Goal: Task Accomplishment & Management: Use online tool/utility

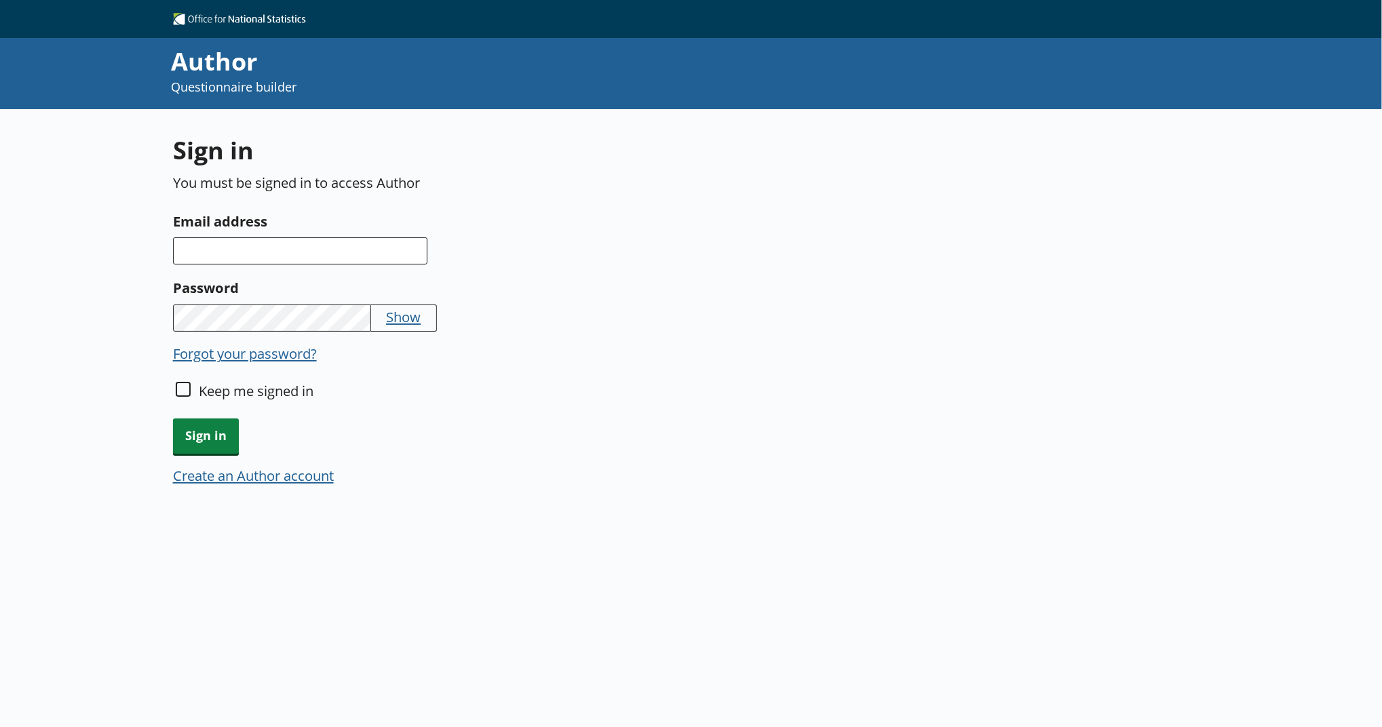
click at [244, 256] on input "Email address" at bounding box center [300, 250] width 254 height 27
type input "[EMAIL_ADDRESS][PERSON_NAME][DOMAIN_NAME]"
click at [187, 431] on span "Sign in" at bounding box center [206, 436] width 66 height 35
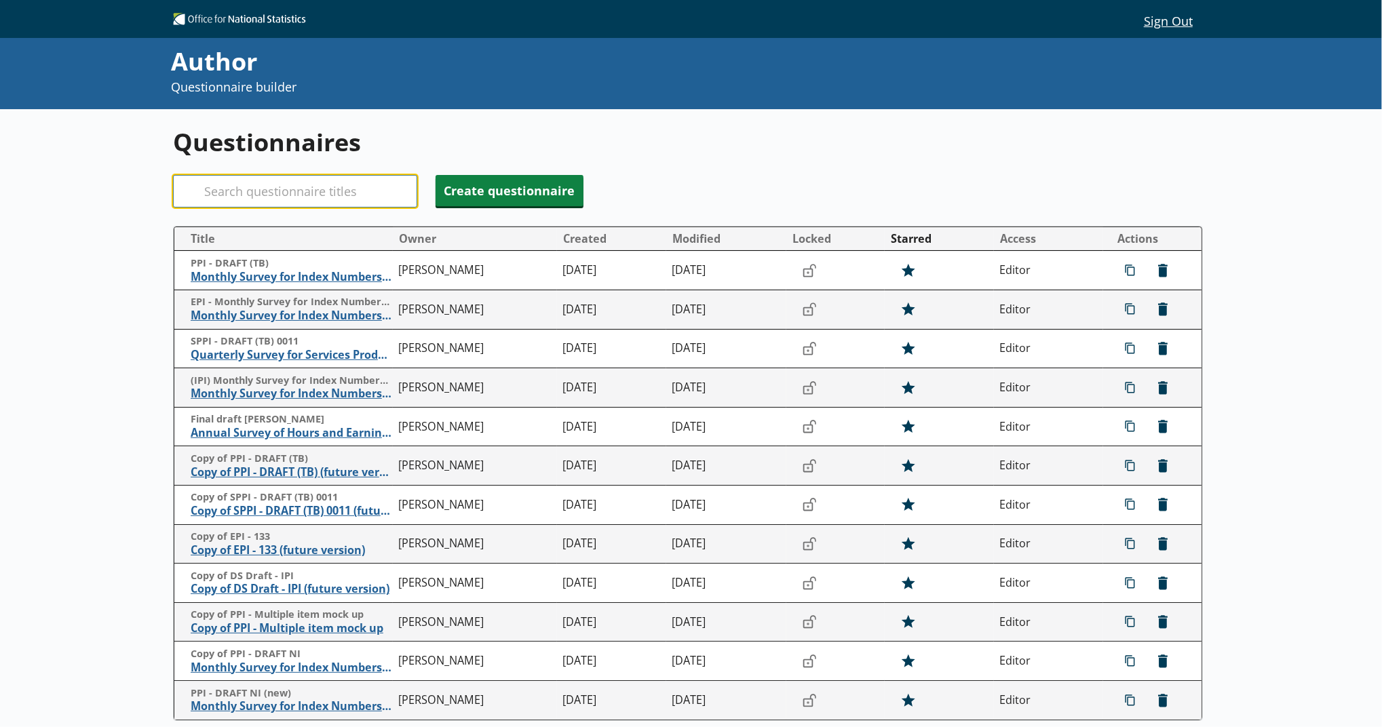
click at [257, 187] on input "Search" at bounding box center [295, 191] width 244 height 33
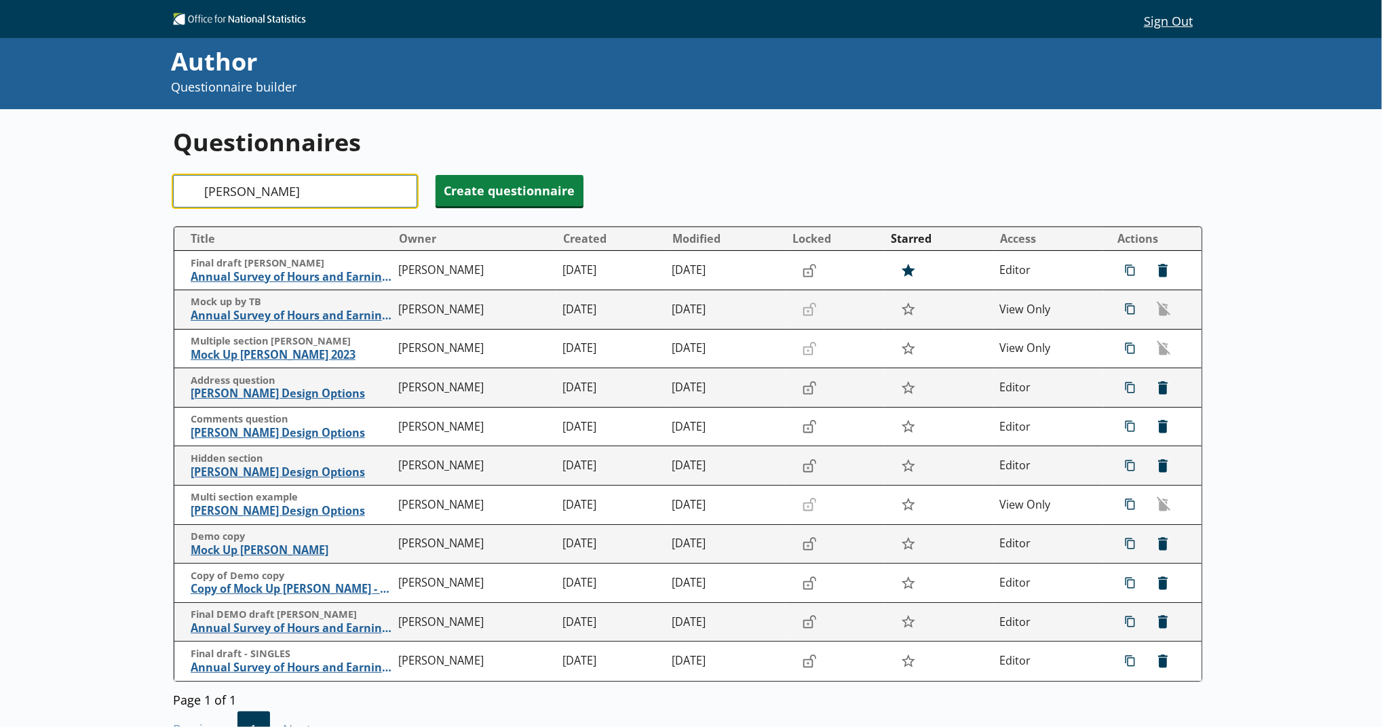
type input "[PERSON_NAME]"
click at [685, 137] on h1 "Questionnaires" at bounding box center [688, 142] width 1031 height 33
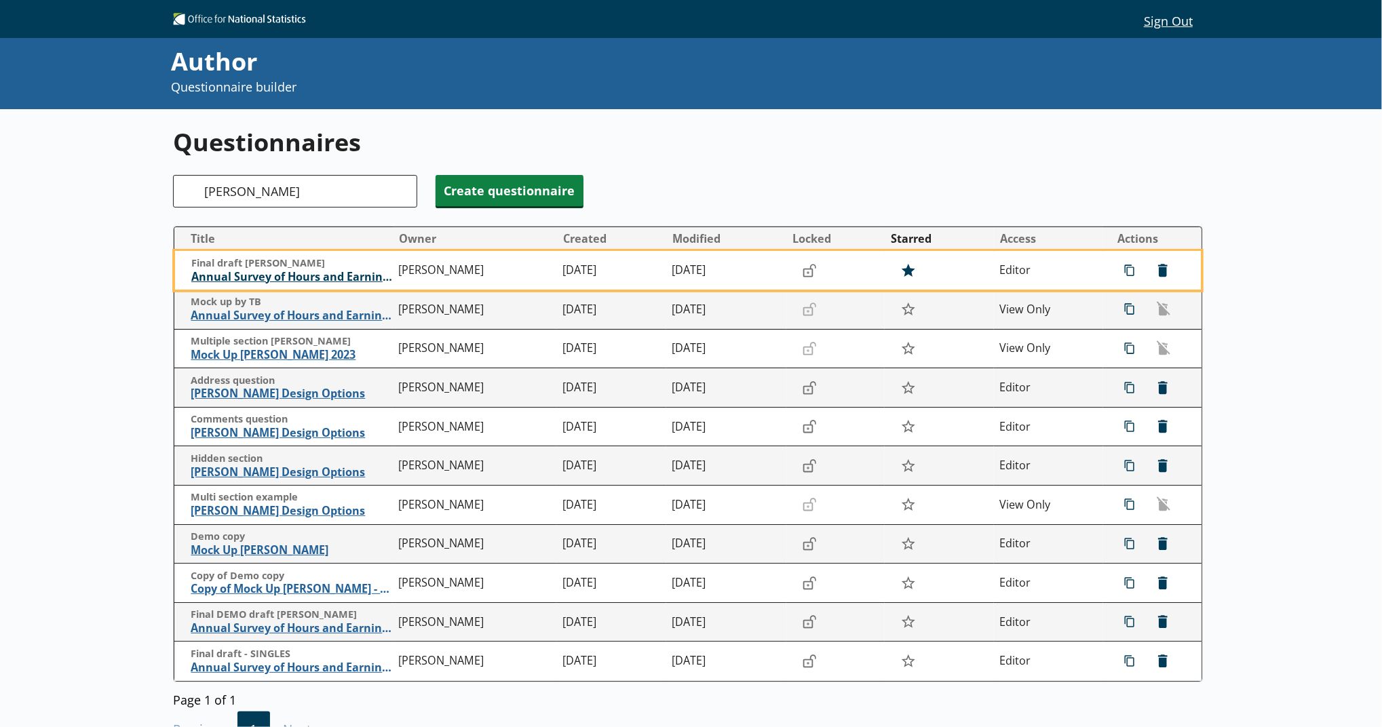
click at [347, 277] on span "Annual Survey of Hours and Earnings ([PERSON_NAME])" at bounding box center [291, 277] width 201 height 14
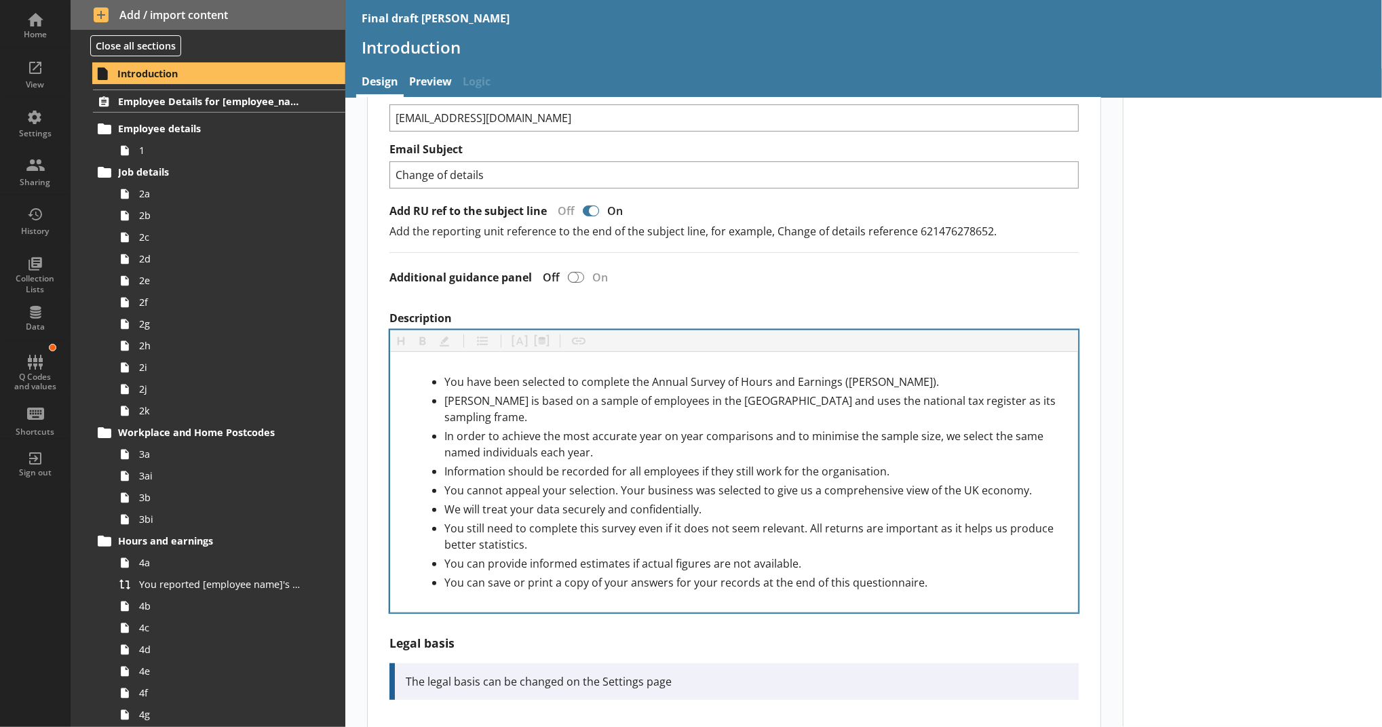
scroll to position [611, 0]
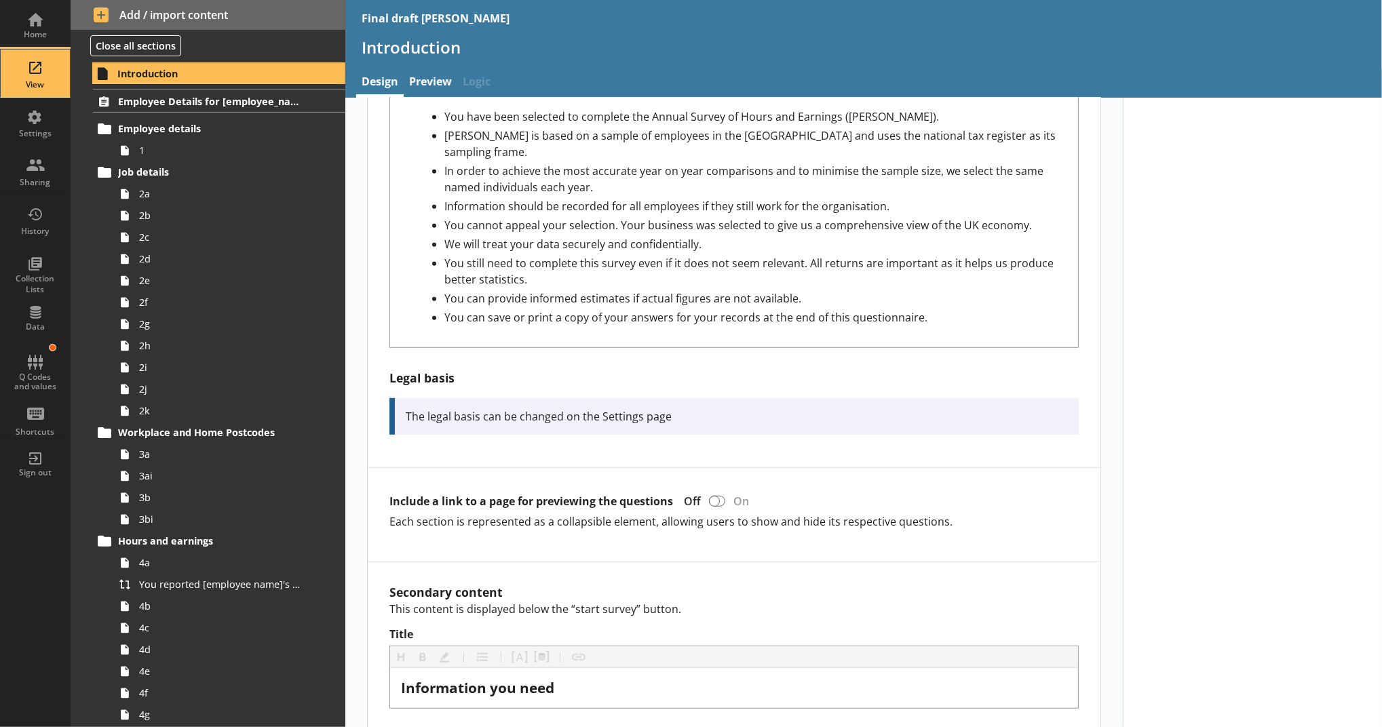
click at [39, 81] on div "View" at bounding box center [35, 84] width 47 height 11
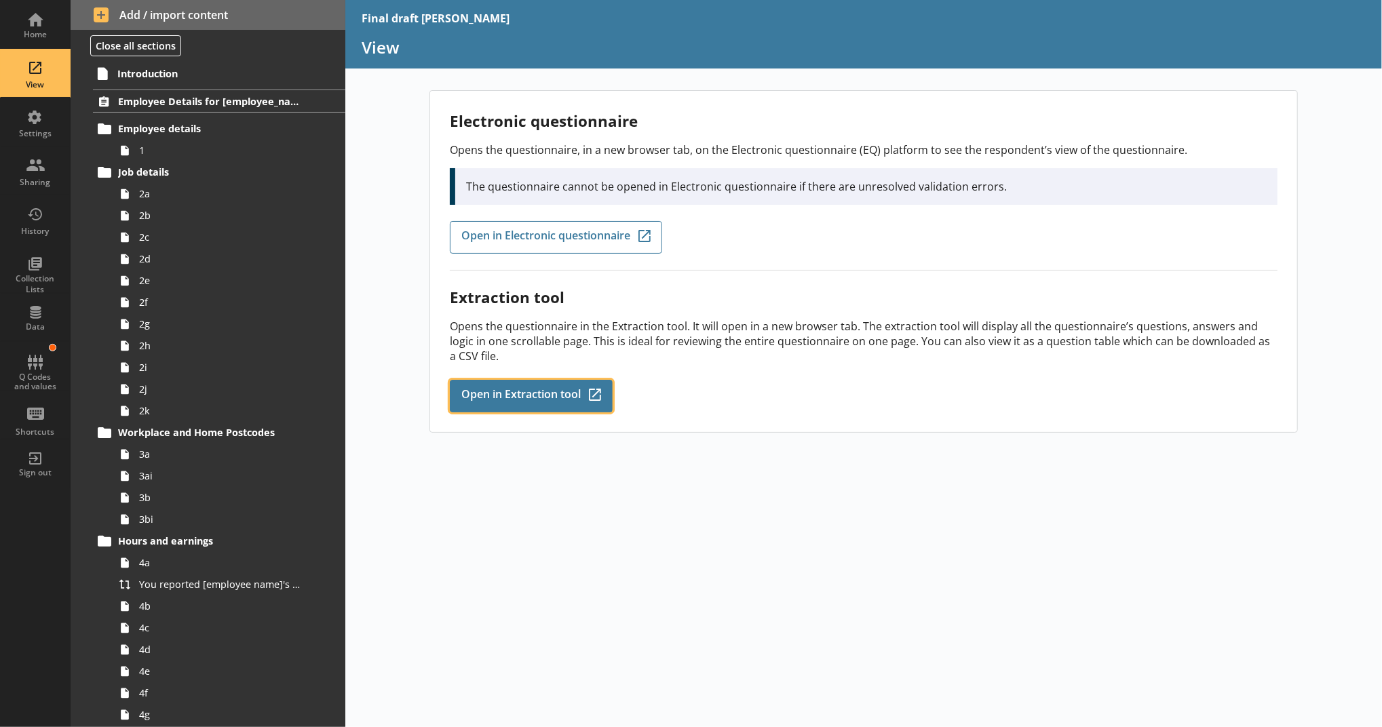
click at [514, 389] on span "Open in Extraction tool" at bounding box center [520, 396] width 119 height 15
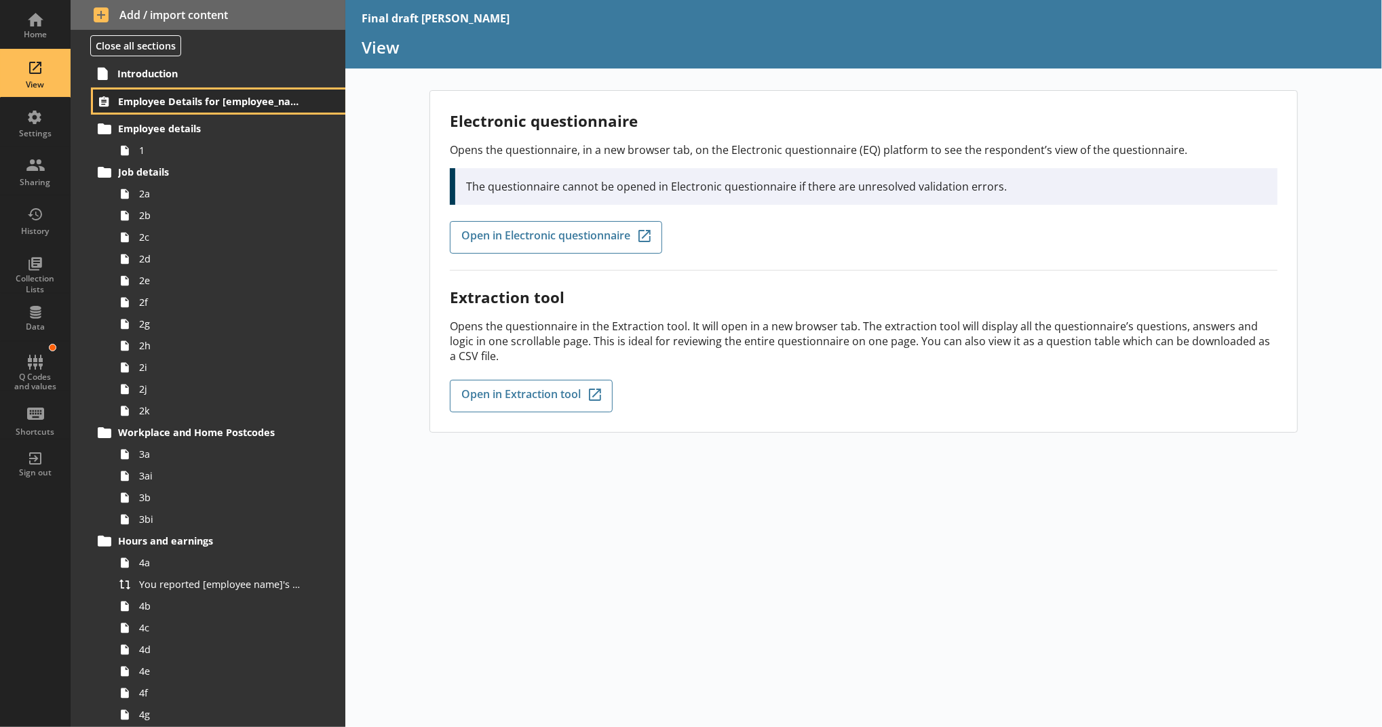
click at [277, 105] on span "Employee Details for [employee_name]" at bounding box center [209, 101] width 182 height 13
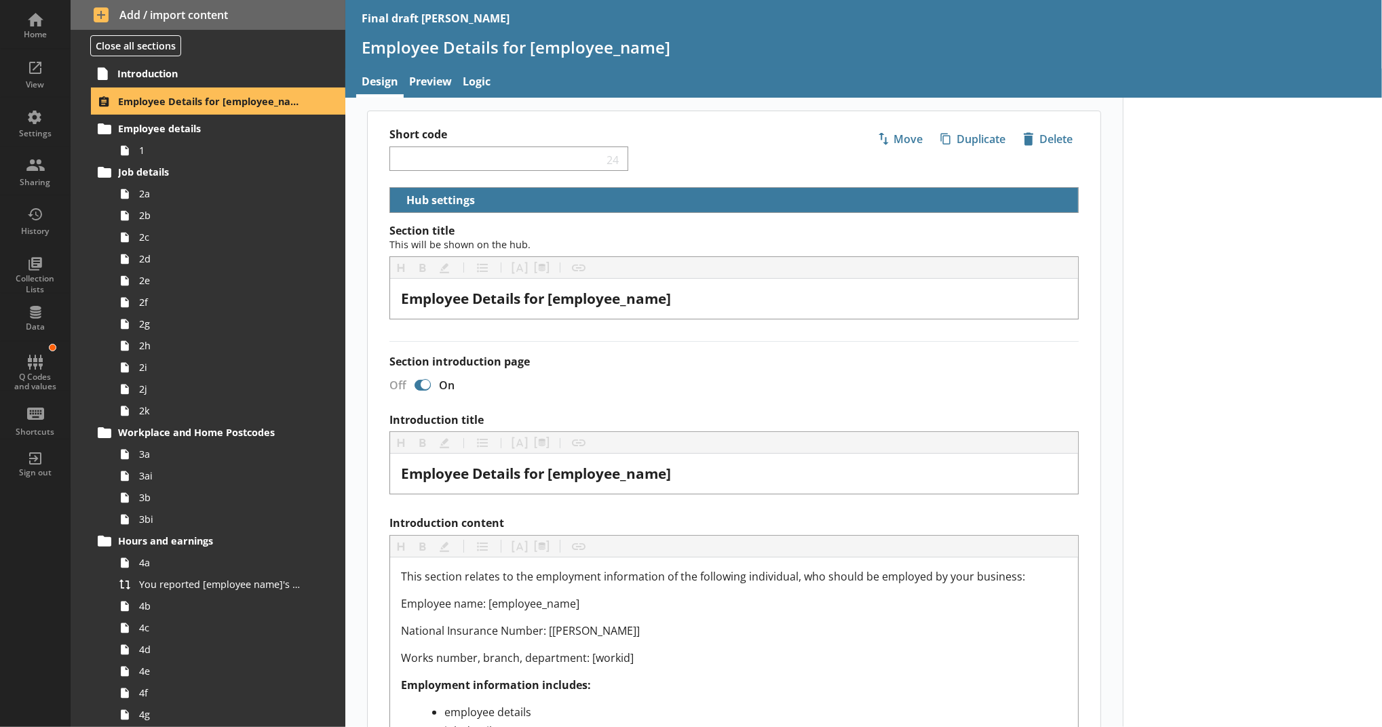
scroll to position [309, 0]
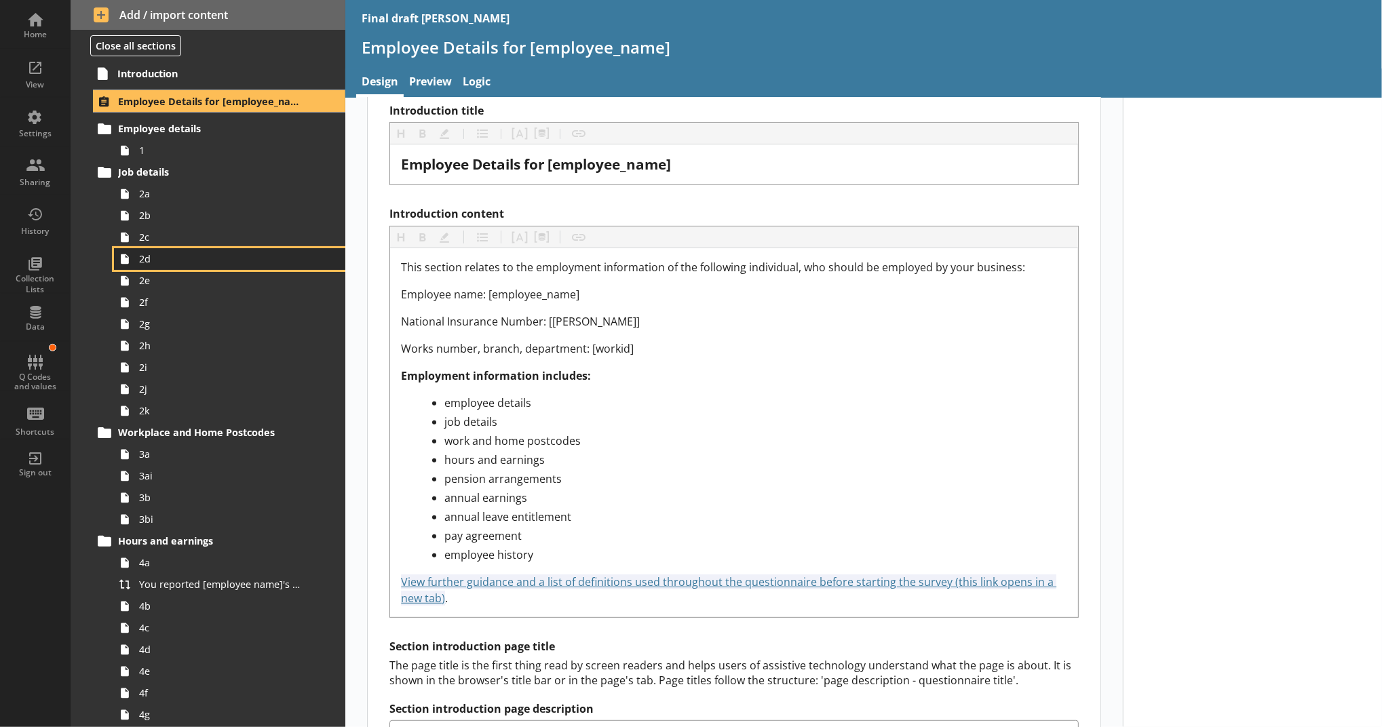
click at [203, 264] on span "2d" at bounding box center [222, 258] width 166 height 13
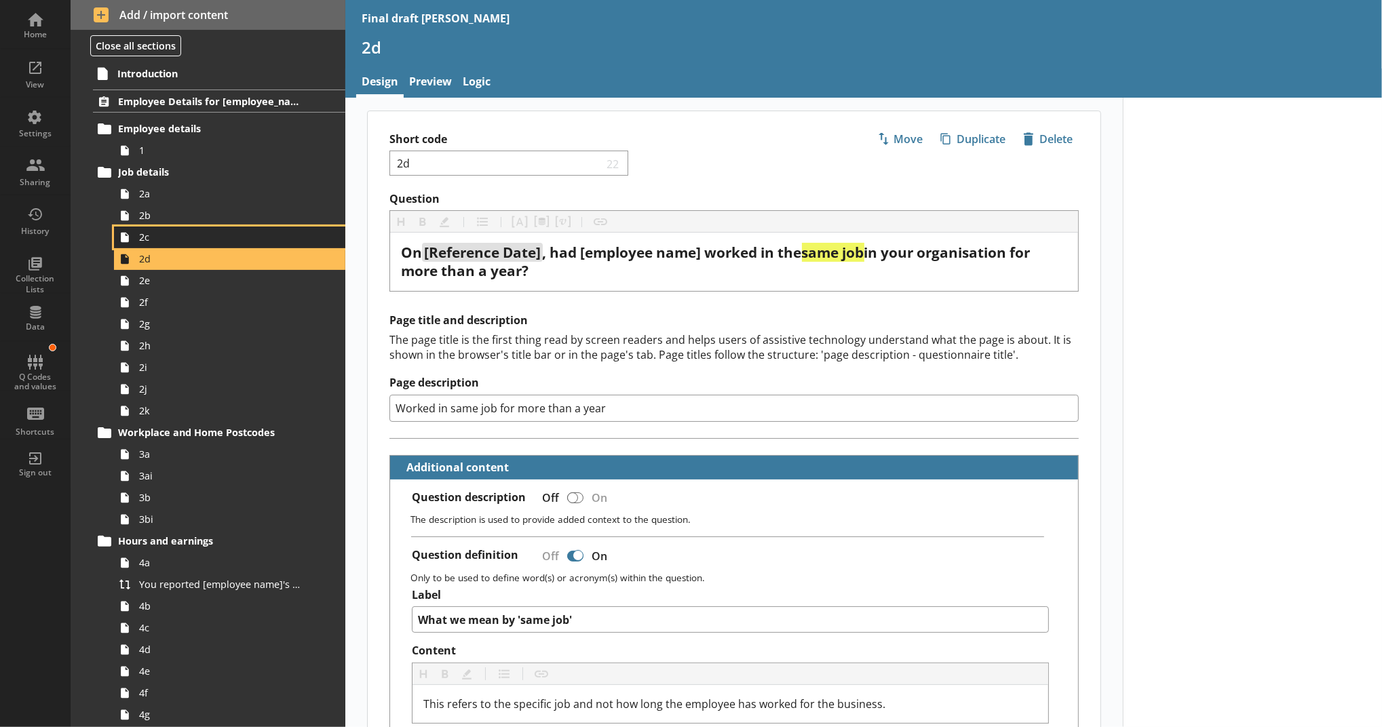
click at [212, 244] on link "2c" at bounding box center [229, 238] width 231 height 22
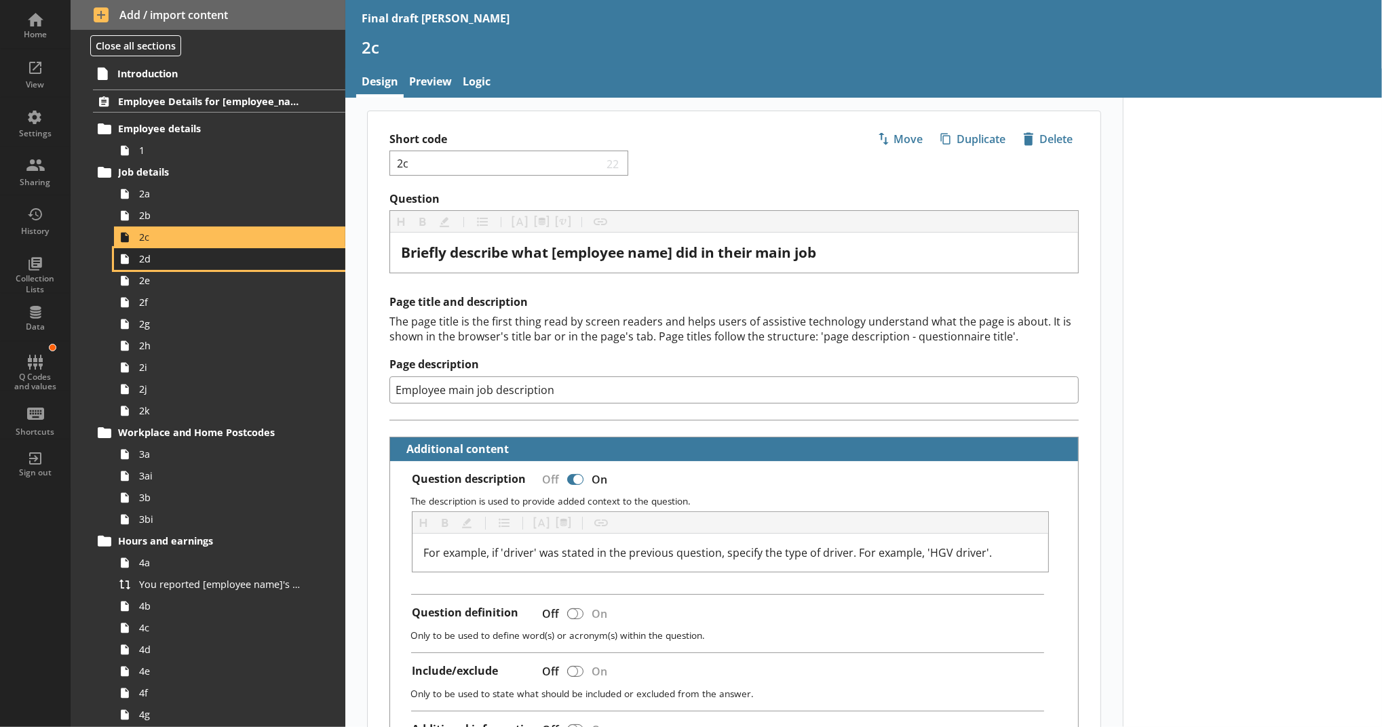
click at [206, 261] on span "2d" at bounding box center [222, 258] width 166 height 13
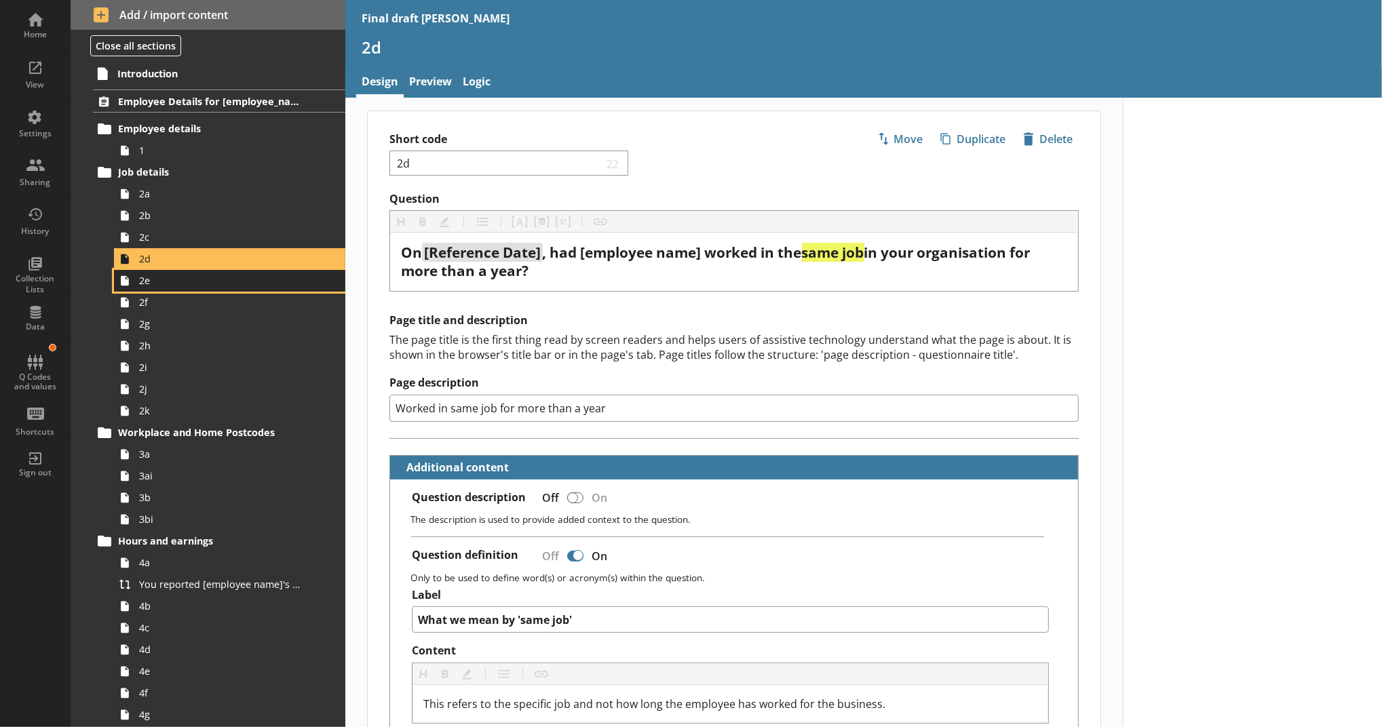
click at [214, 287] on link "2e" at bounding box center [229, 281] width 231 height 22
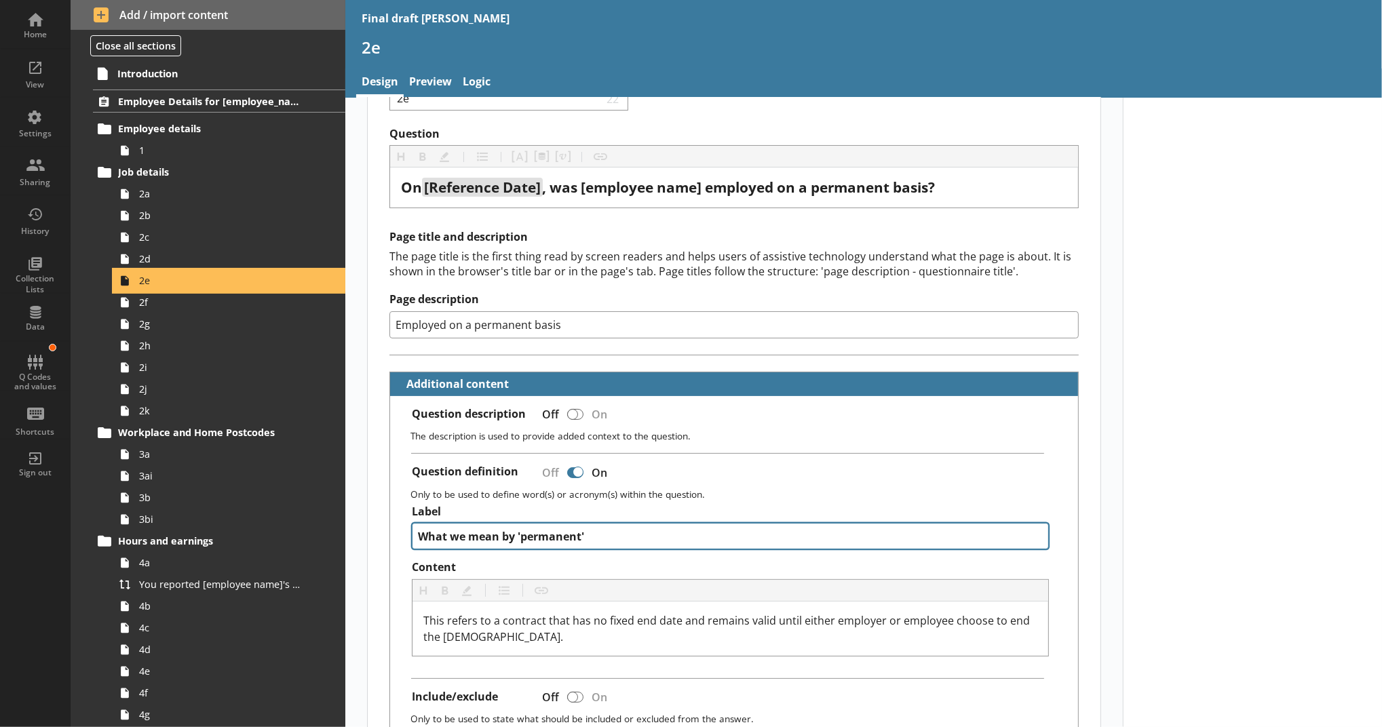
scroll to position [64, 0]
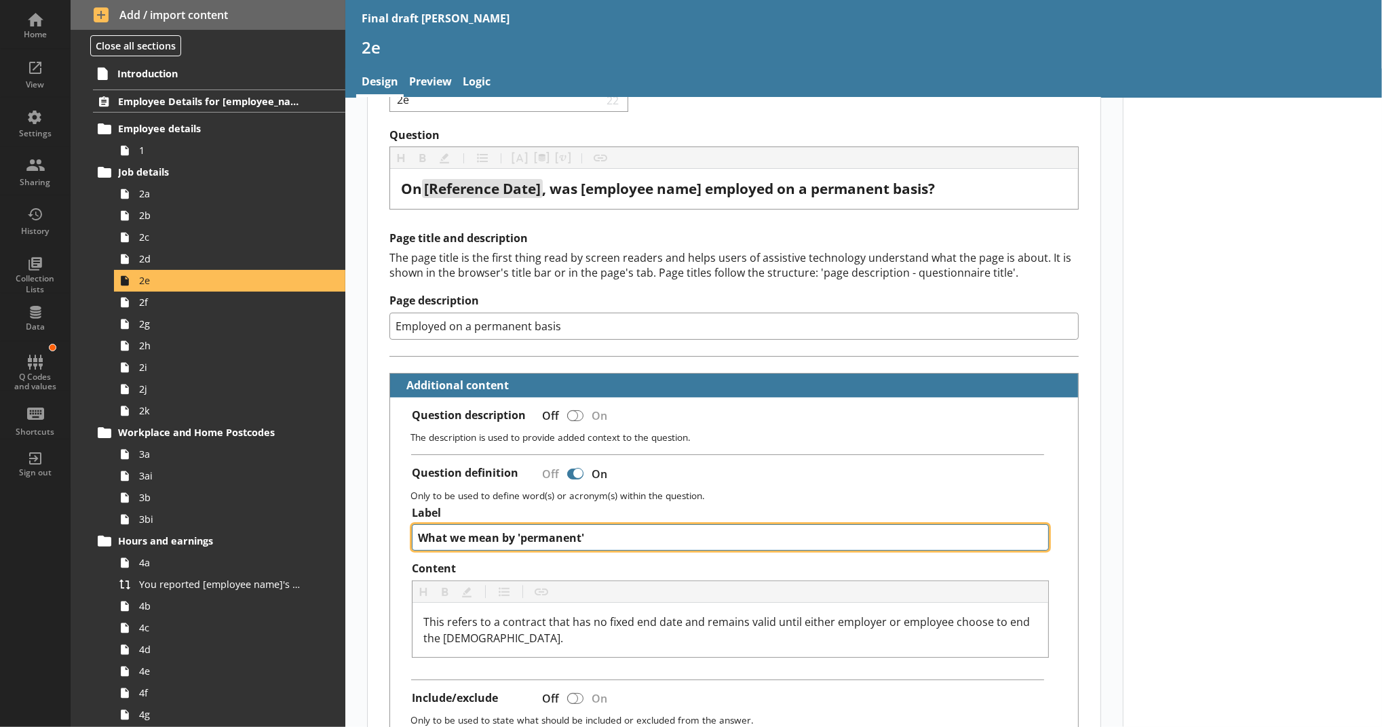
drag, startPoint x: 592, startPoint y: 543, endPoint x: 379, endPoint y: 549, distance: 213.8
paste textarea "employed on a permanent basis"
type textarea "x"
type textarea "What we mean by 'employed on a permanent basis"
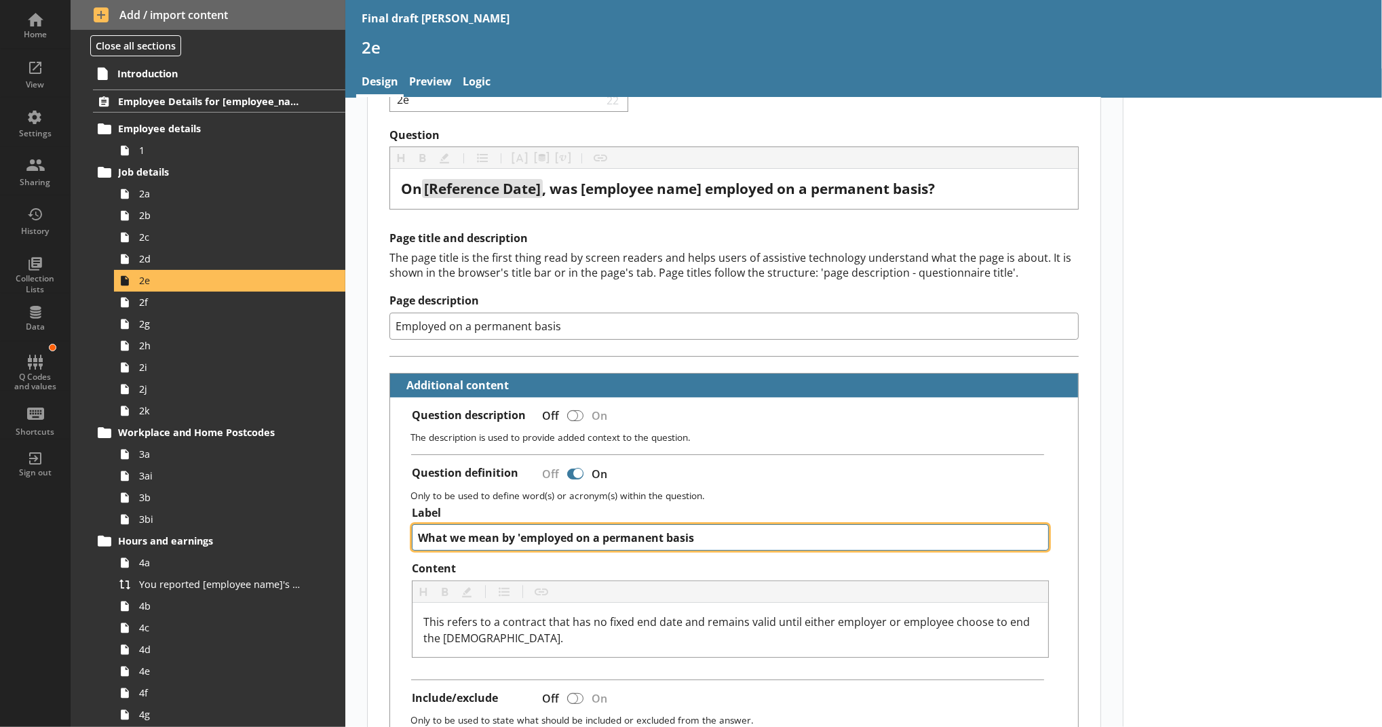
type textarea "x"
type textarea "What we mean by 'employed on a permanent basis'"
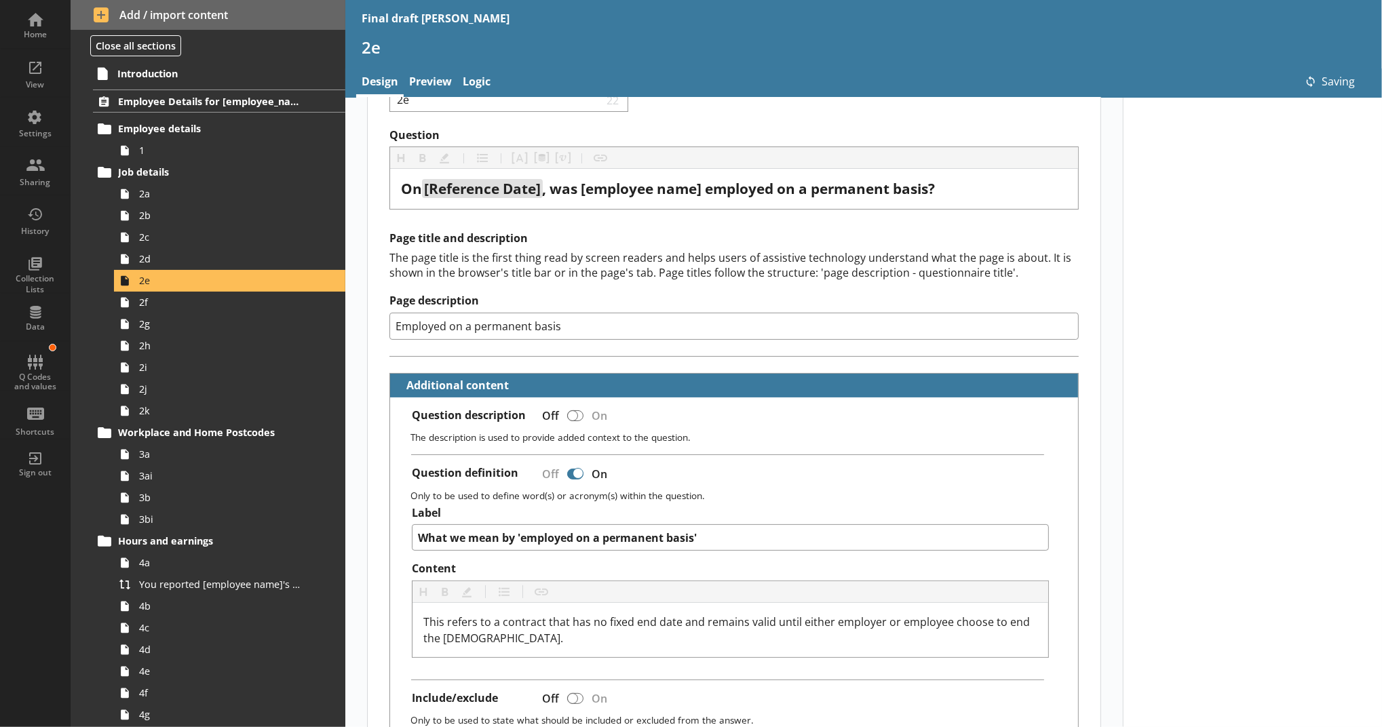
click at [212, 469] on span "3ai" at bounding box center [222, 475] width 166 height 13
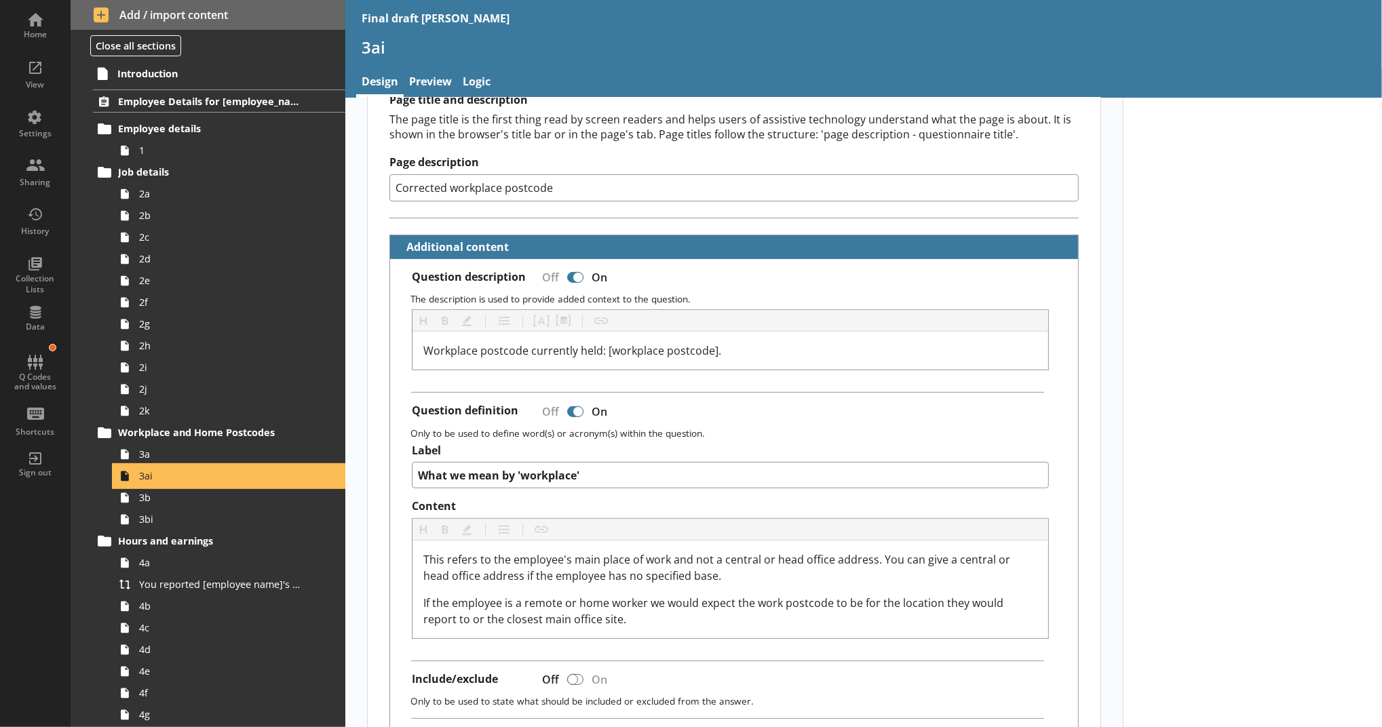
scroll to position [222, 0]
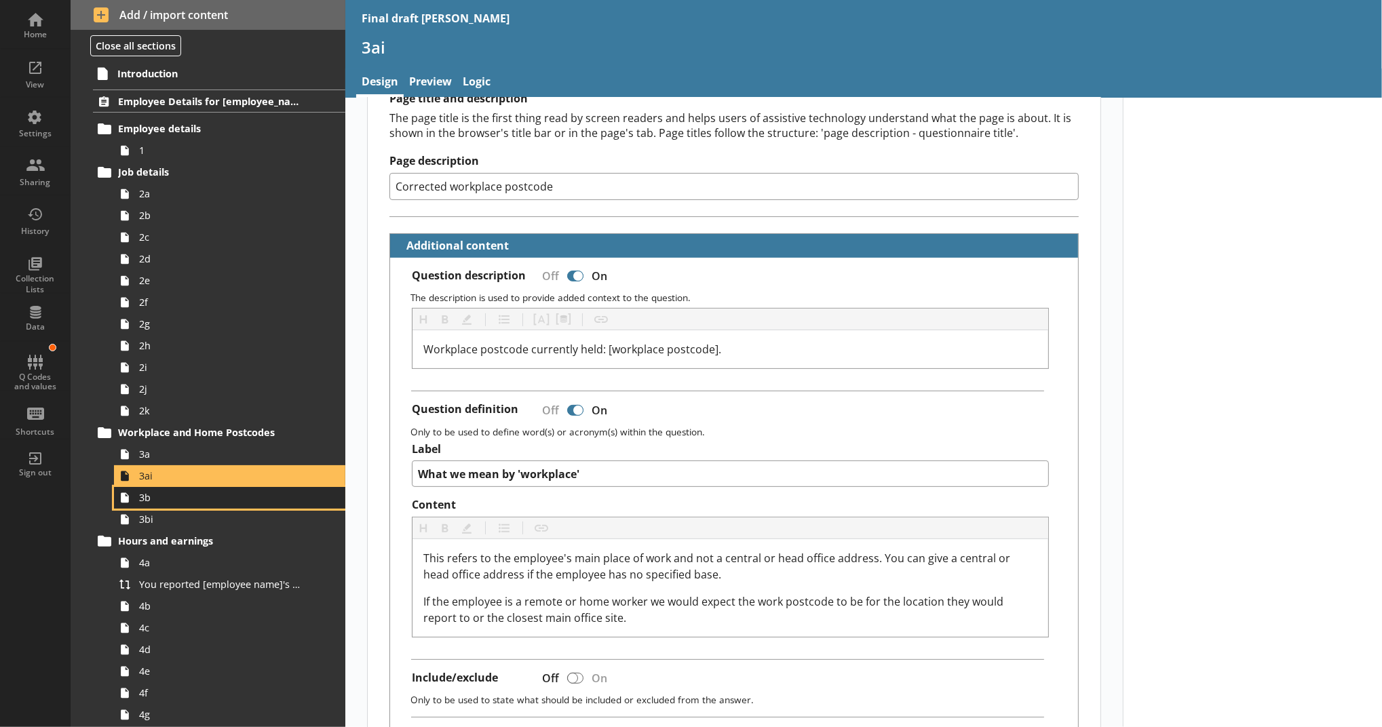
click at [223, 495] on span "3b" at bounding box center [222, 497] width 166 height 13
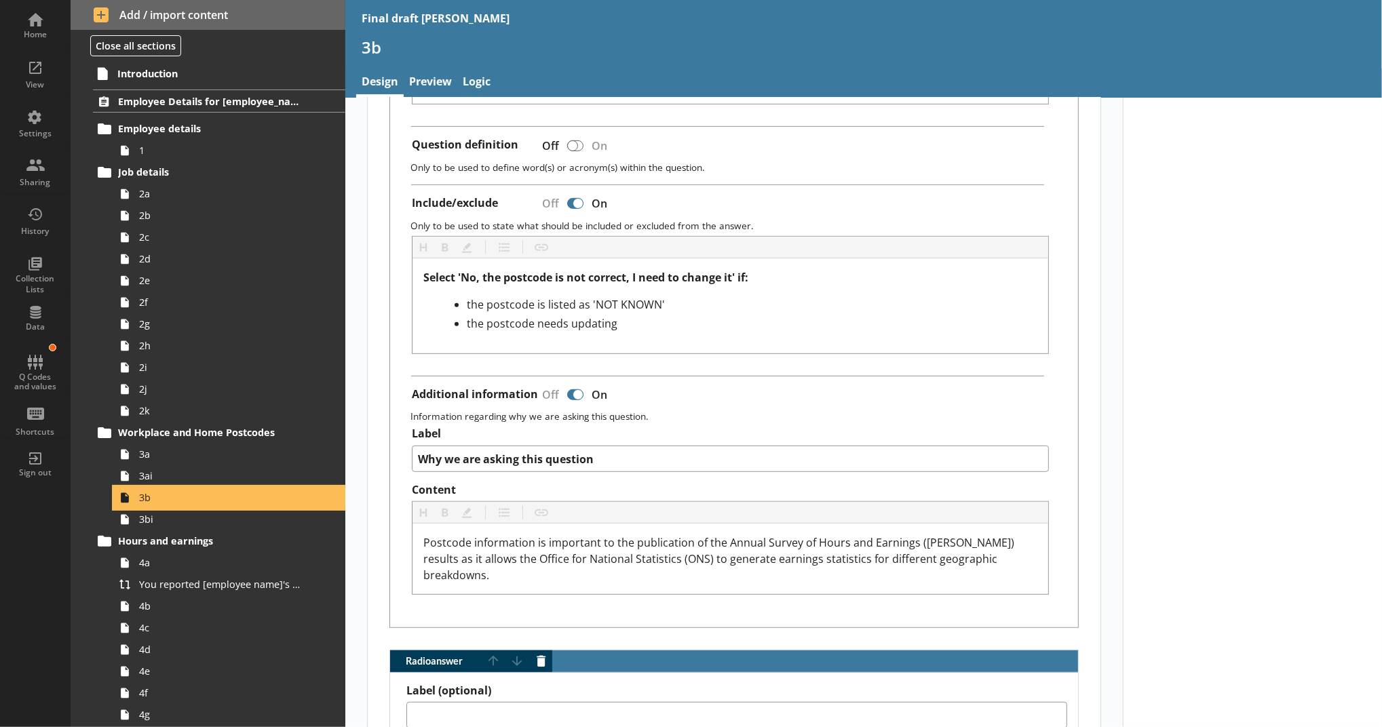
scroll to position [497, 0]
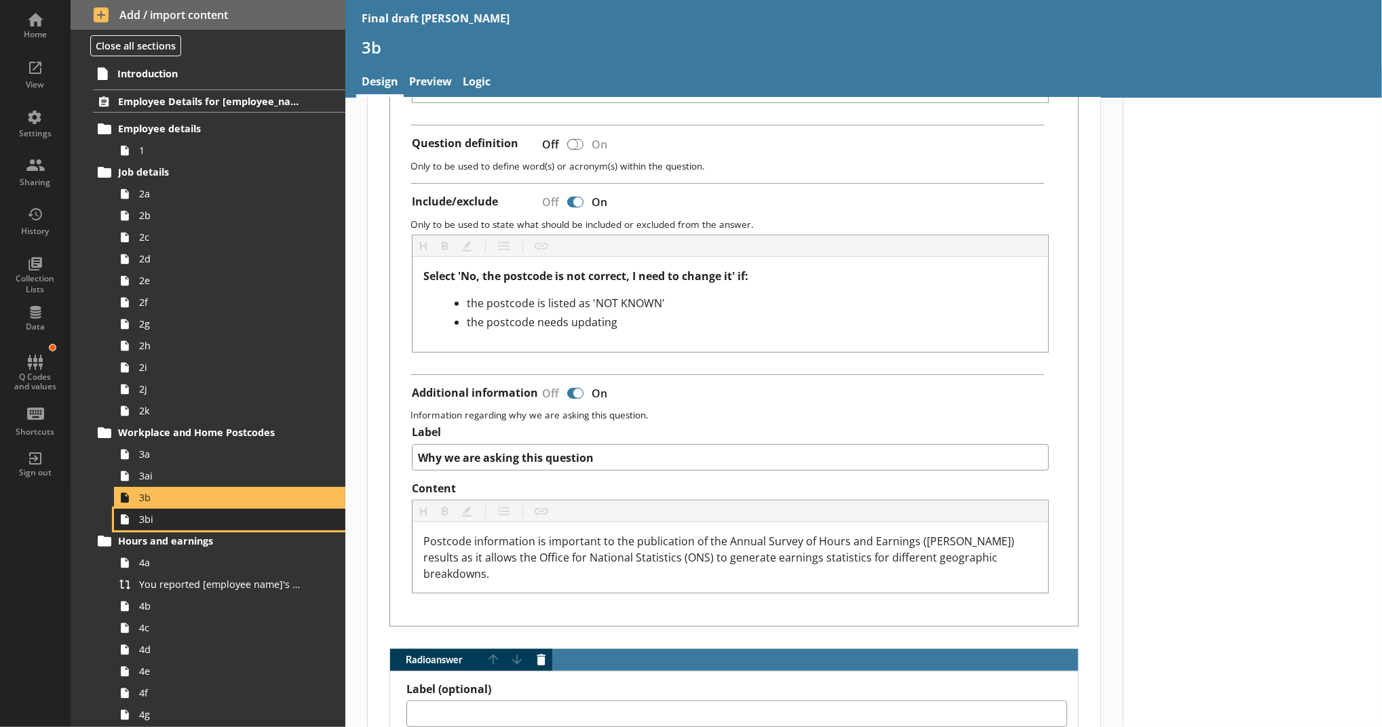
click at [320, 519] on link "3bi" at bounding box center [229, 520] width 231 height 22
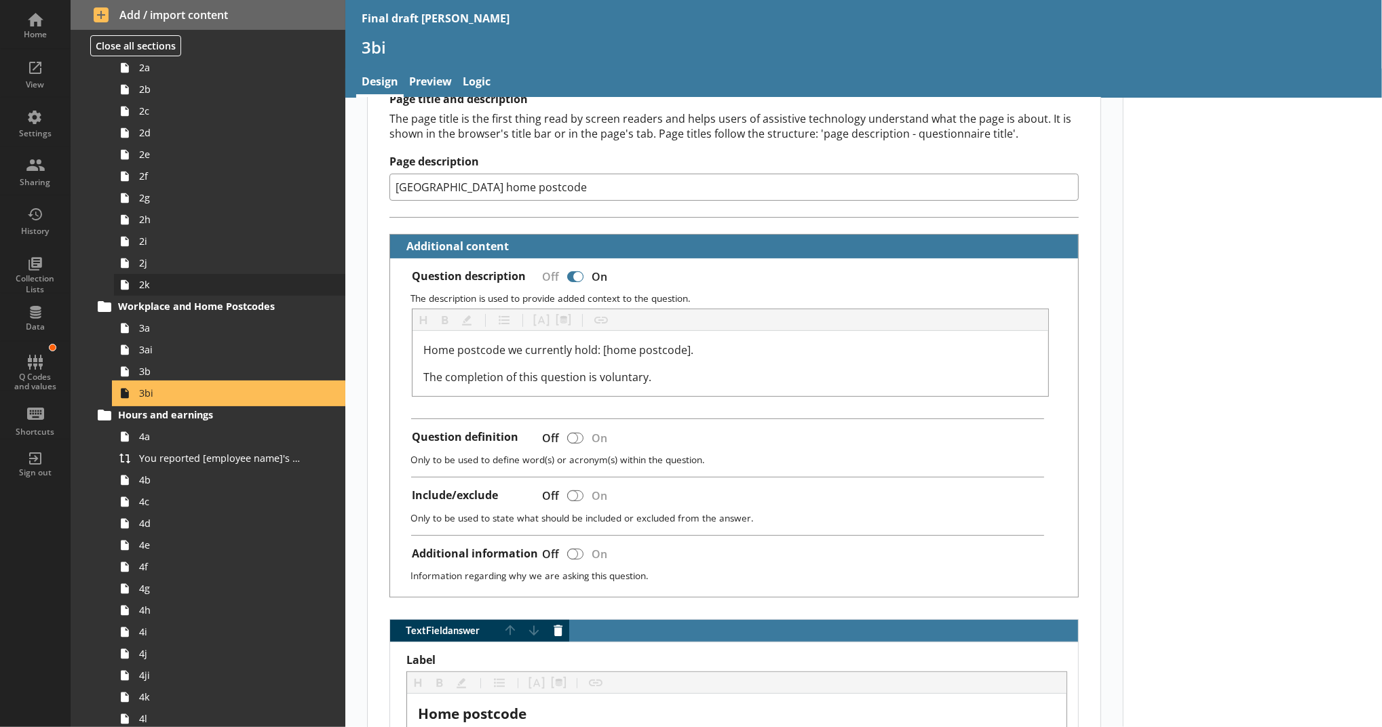
scroll to position [128, 0]
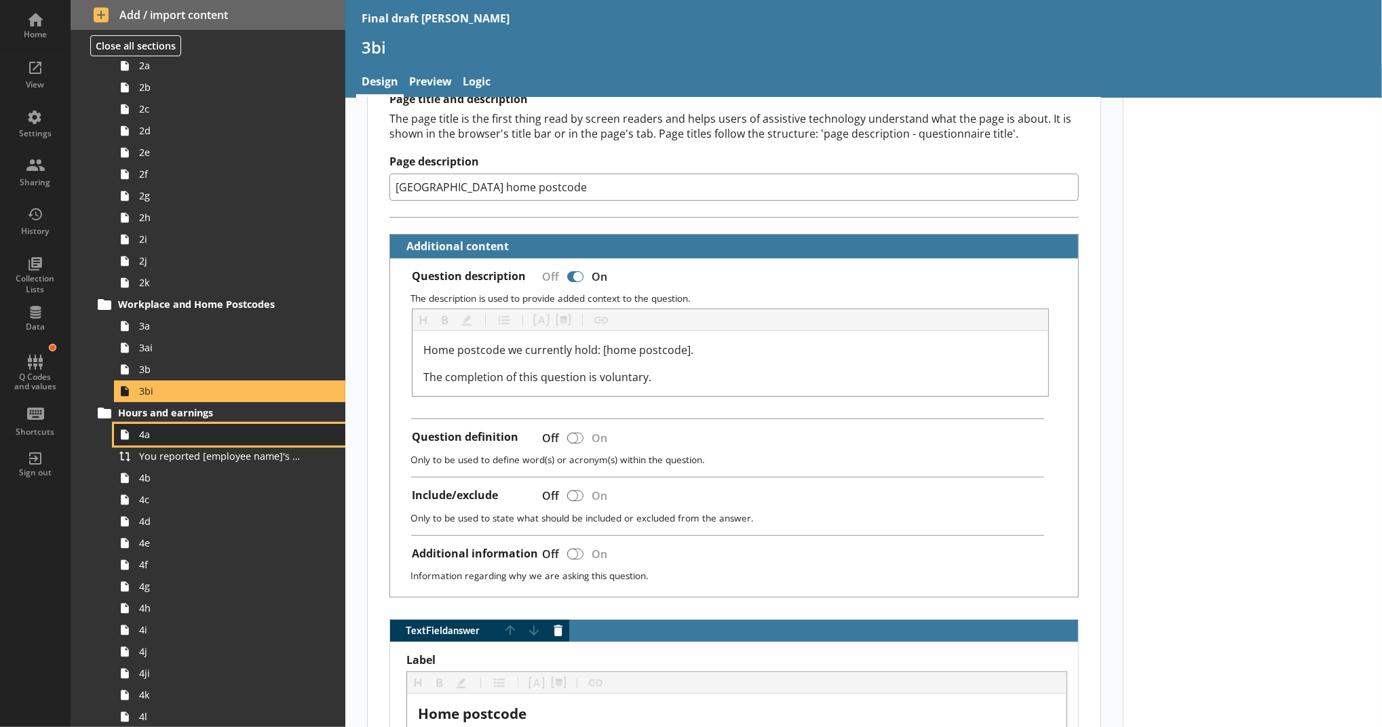
click at [177, 428] on span "4a" at bounding box center [222, 434] width 166 height 13
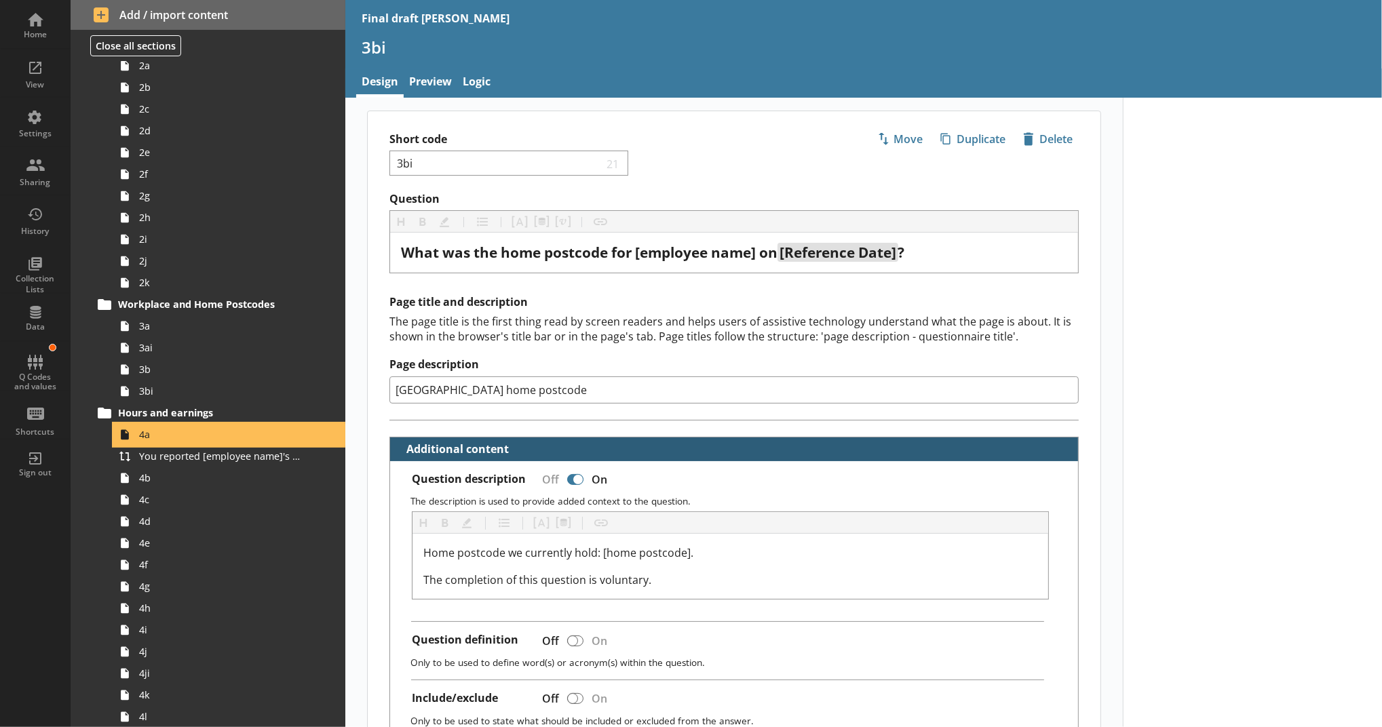
type textarea "x"
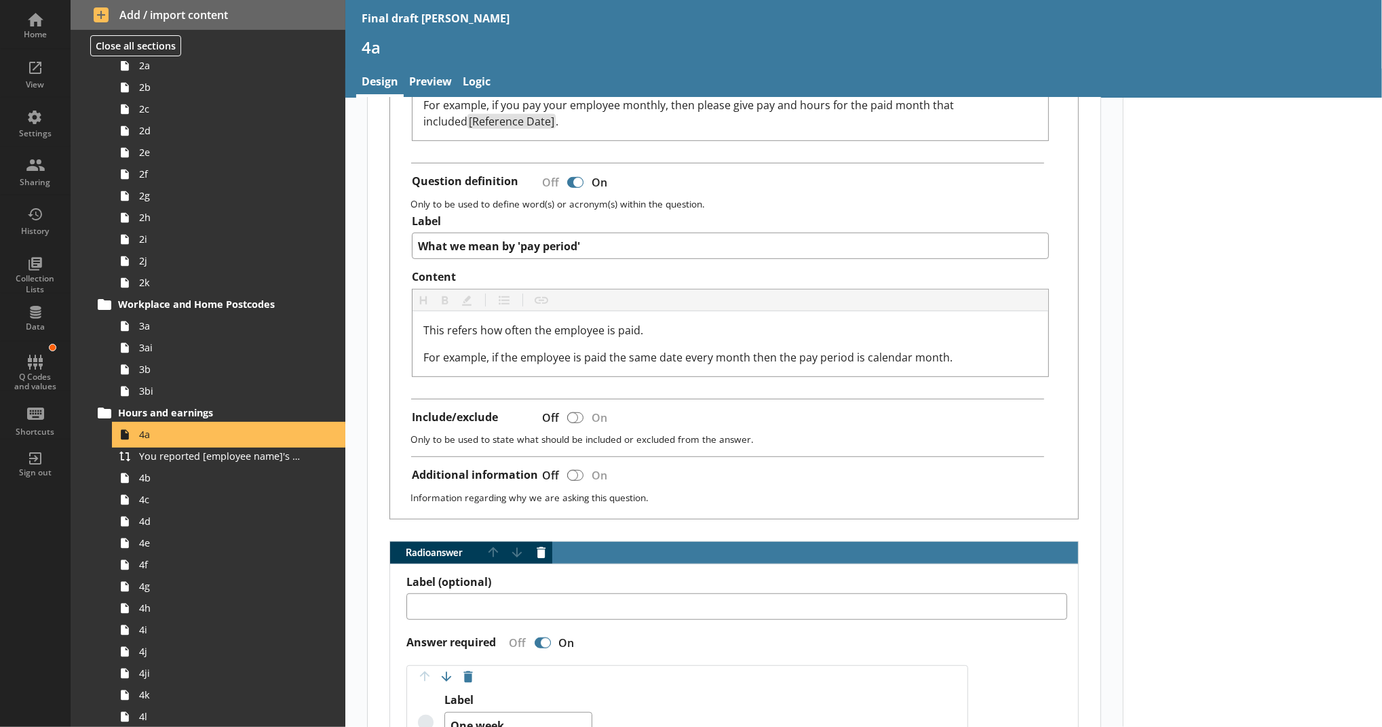
scroll to position [581, 0]
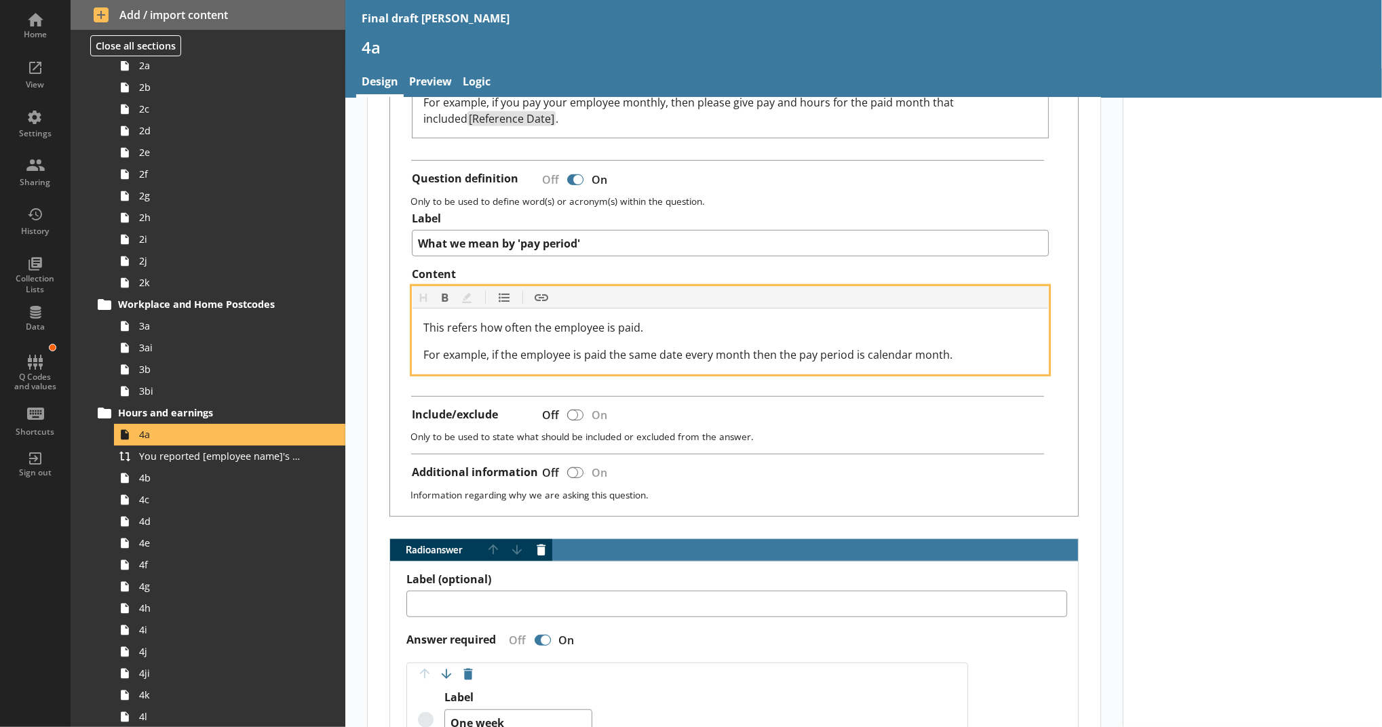
click at [514, 351] on span "For example, if the employee is paid the same date every month then the pay per…" at bounding box center [687, 354] width 529 height 15
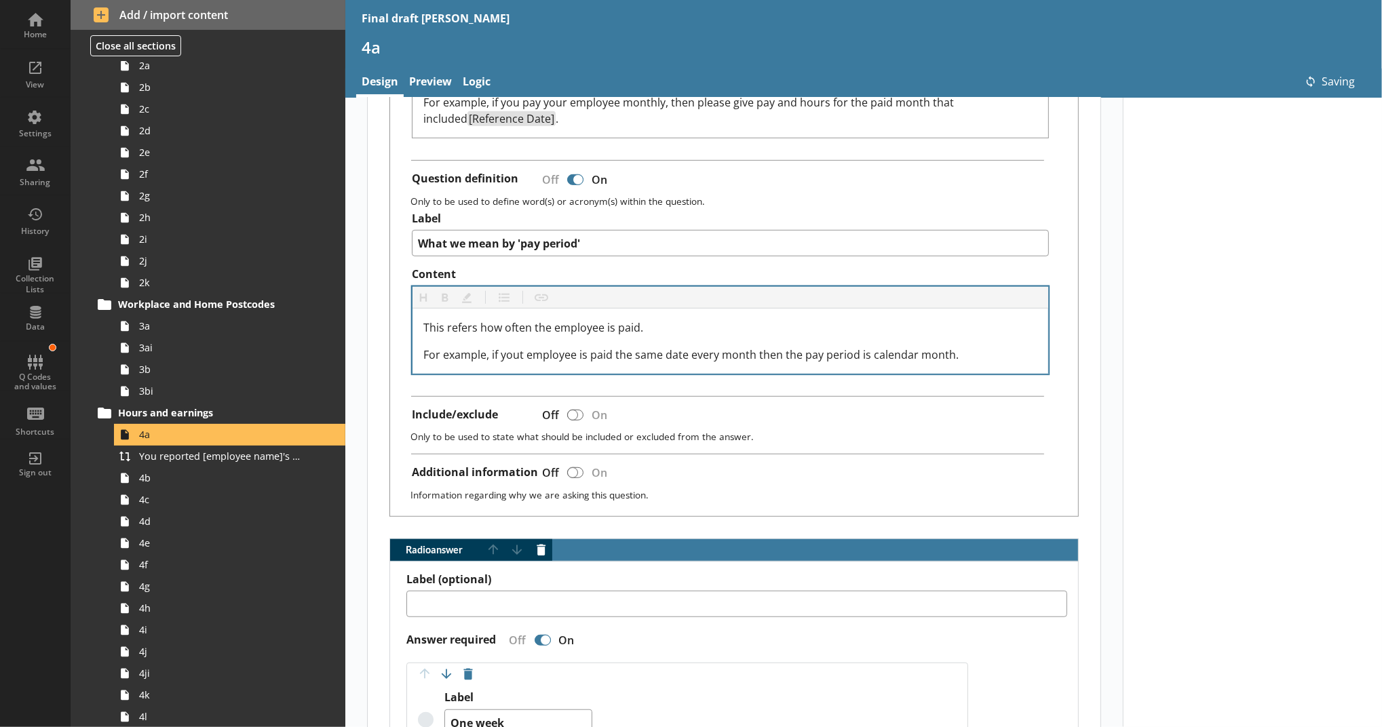
click at [830, 389] on div "Question description Off On The description is used to provide added context to…" at bounding box center [734, 199] width 688 height 636
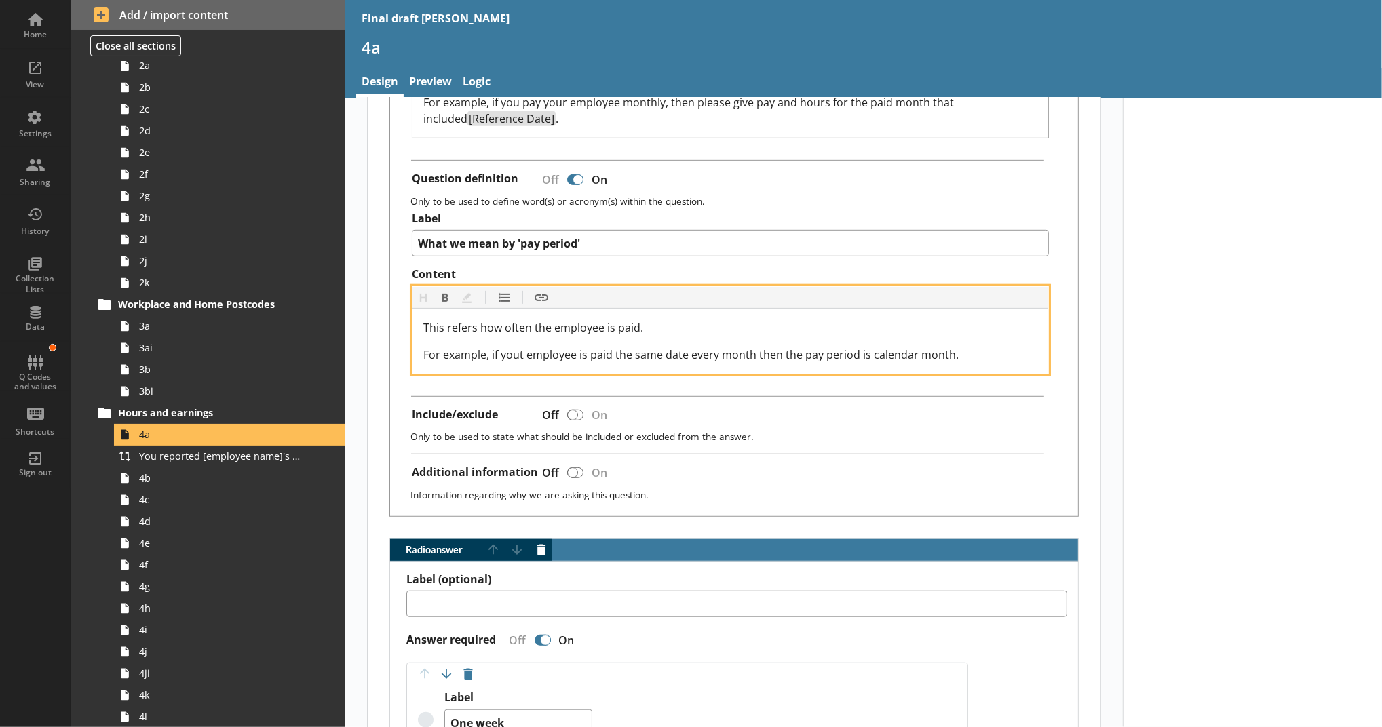
click at [517, 355] on span "For example, if yout employee is paid the same date every month then the pay pe…" at bounding box center [690, 354] width 535 height 15
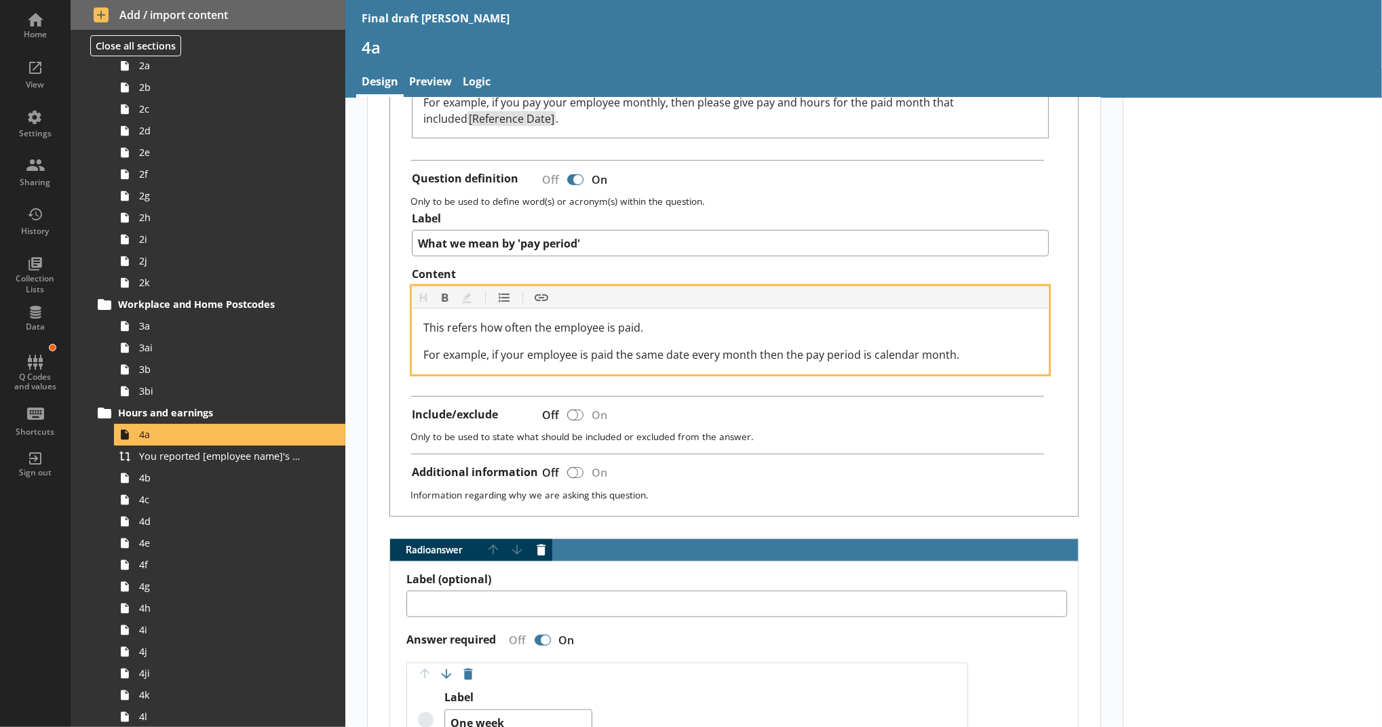
click at [543, 330] on span "This refers how often the employee is paid." at bounding box center [533, 327] width 220 height 15
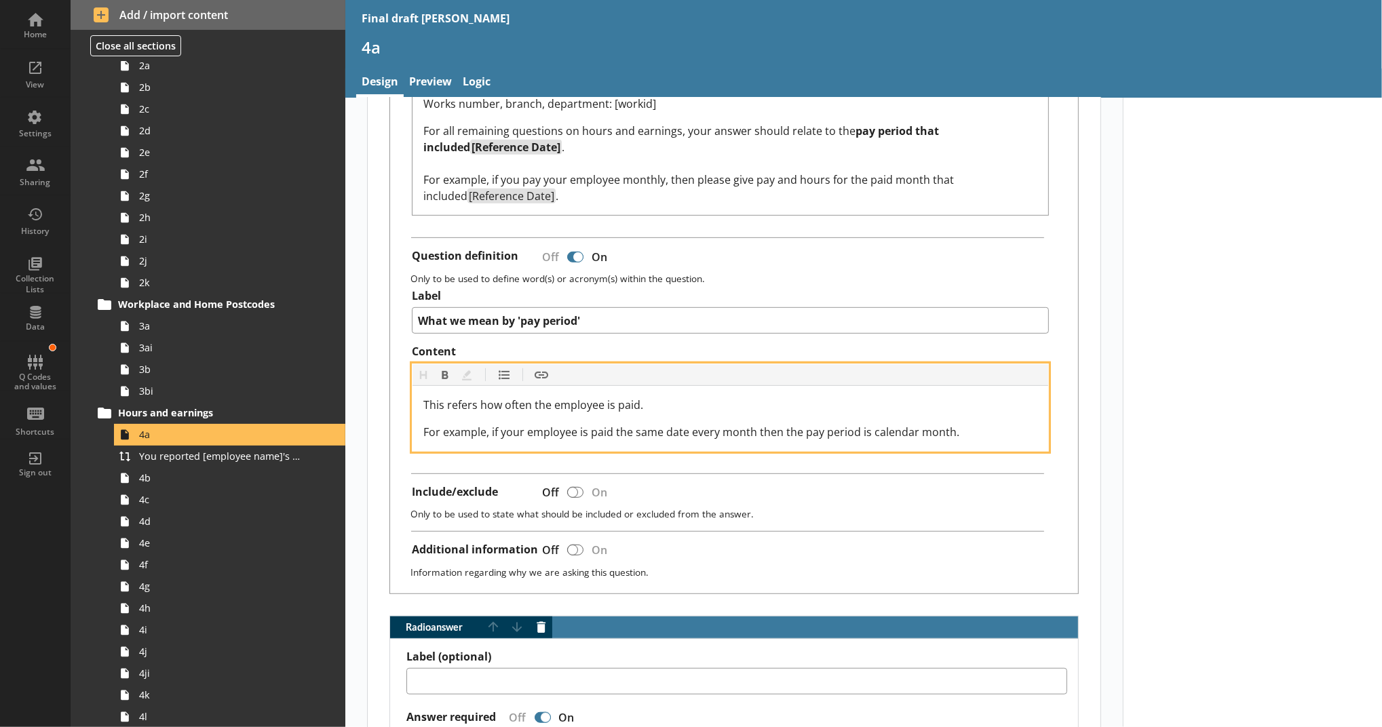
scroll to position [504, 0]
click at [518, 430] on span "For example, if your employee is paid the same date every month then the pay pe…" at bounding box center [691, 431] width 536 height 15
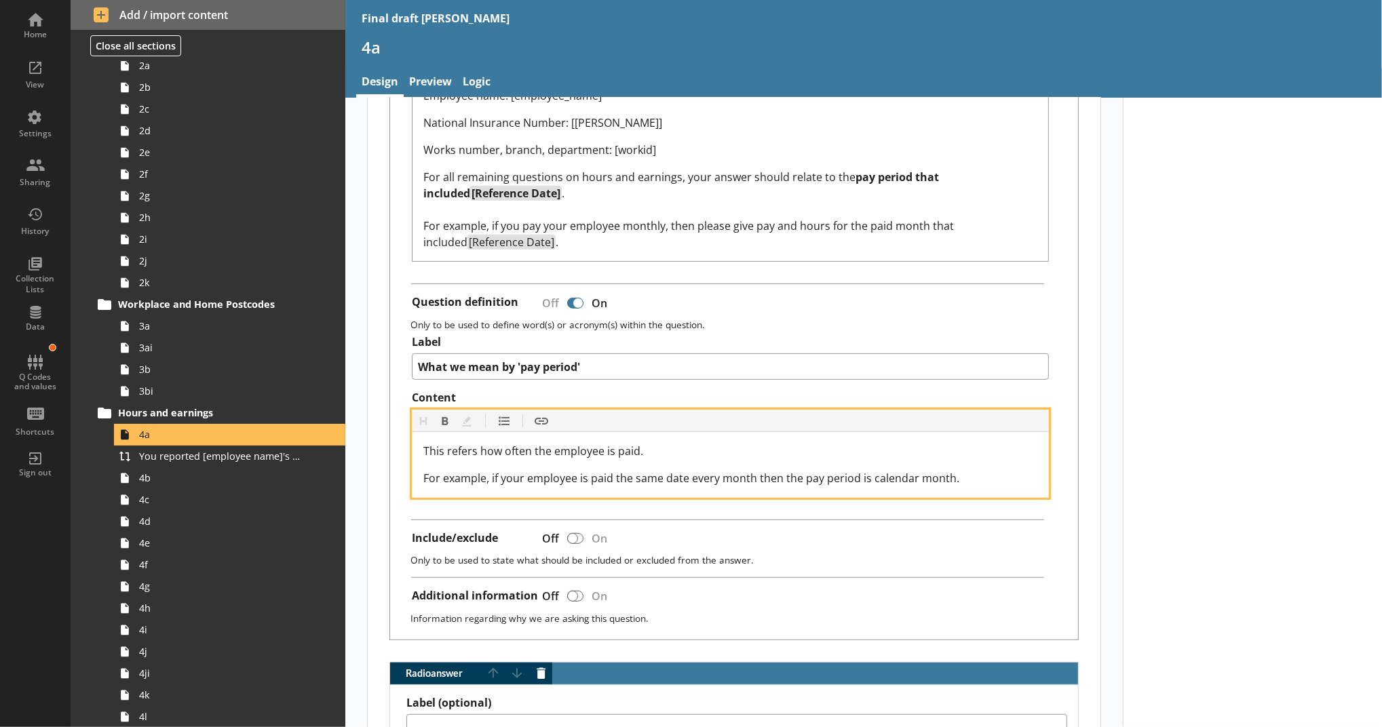
scroll to position [457, 0]
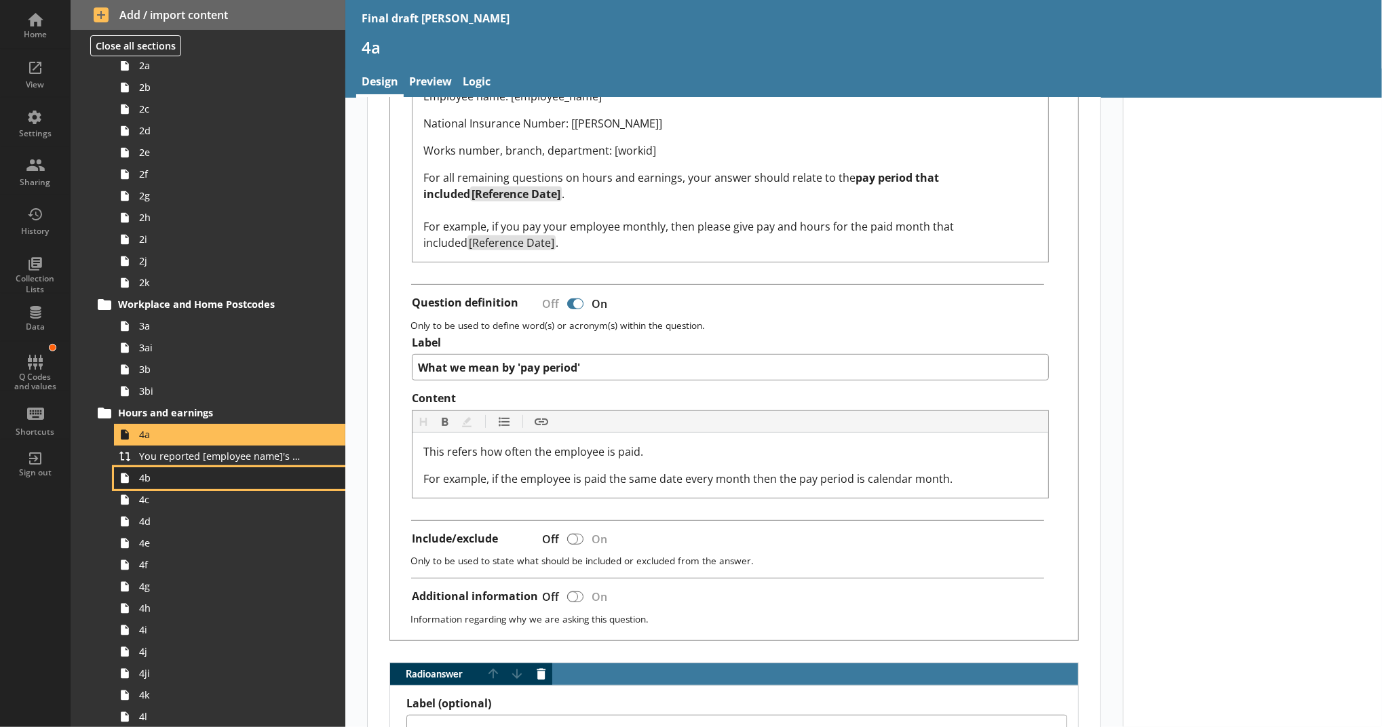
click at [289, 487] on link "4b" at bounding box center [229, 478] width 231 height 22
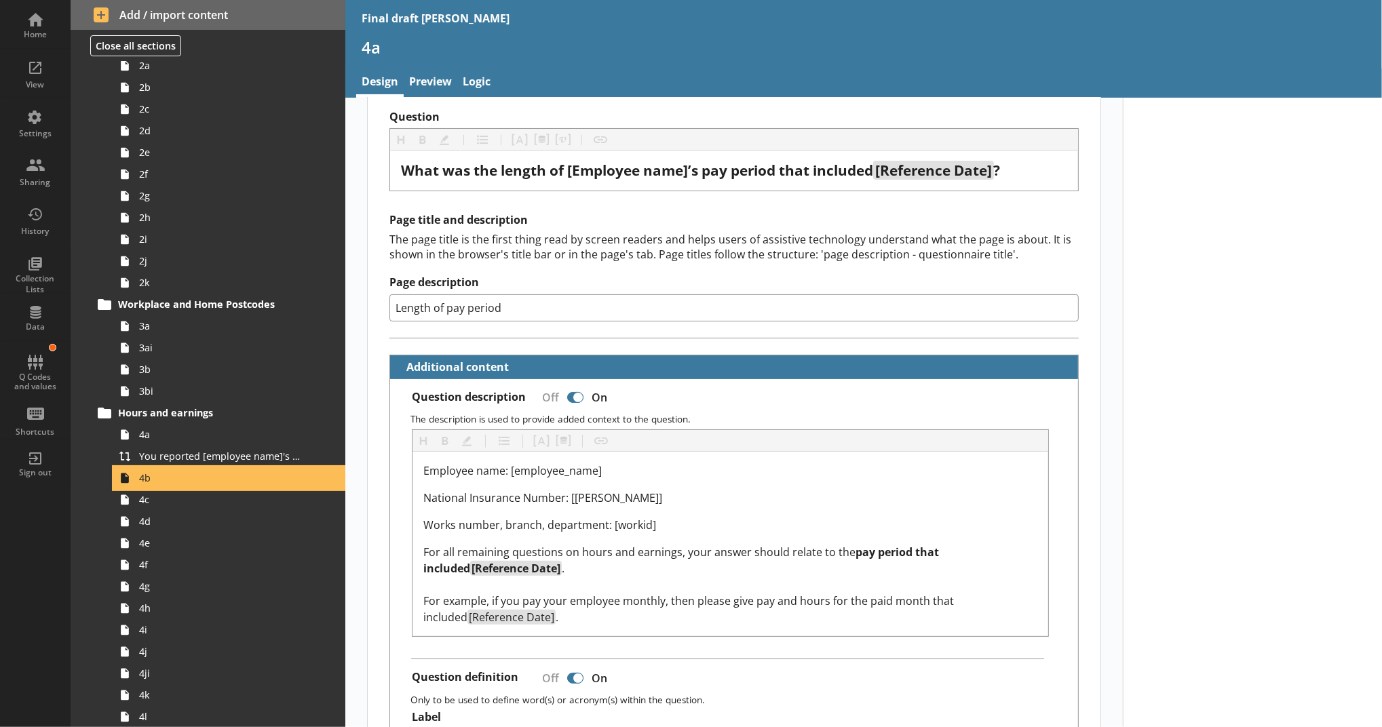
scroll to position [91, 0]
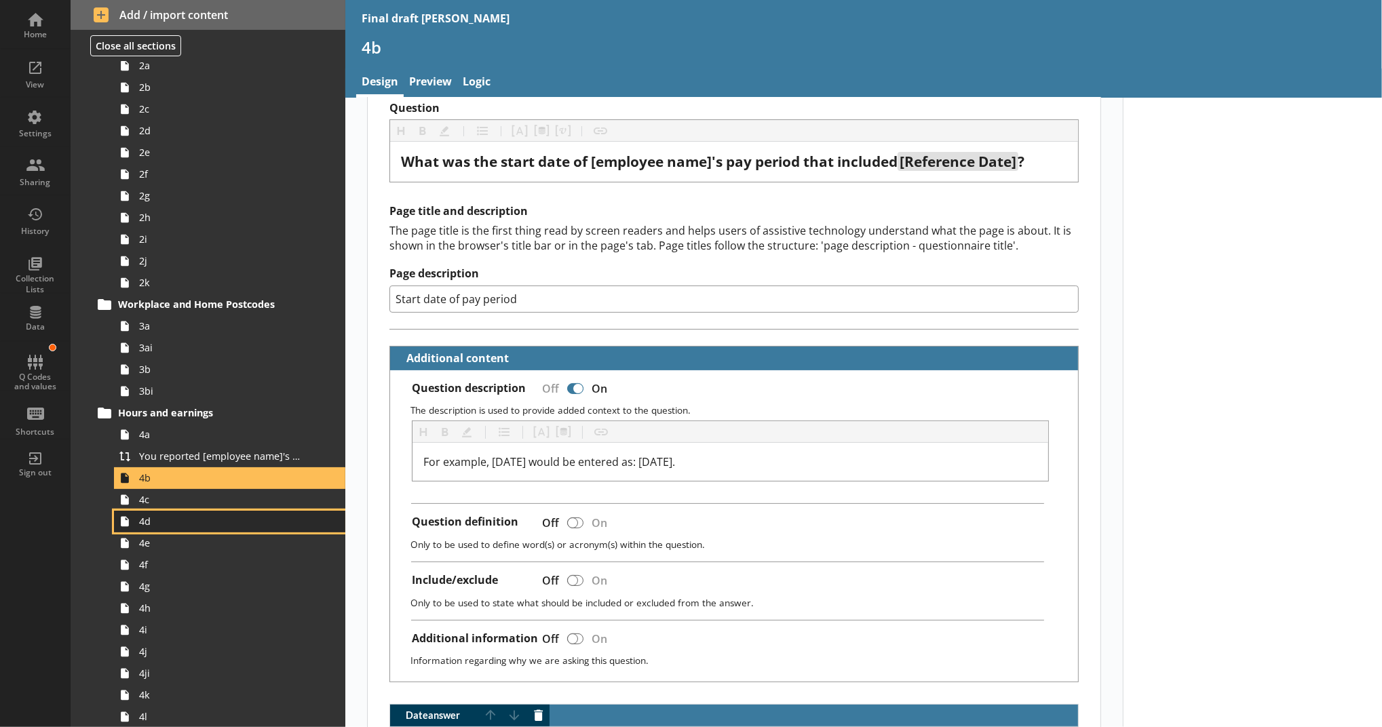
click at [309, 516] on link "4d" at bounding box center [229, 522] width 231 height 22
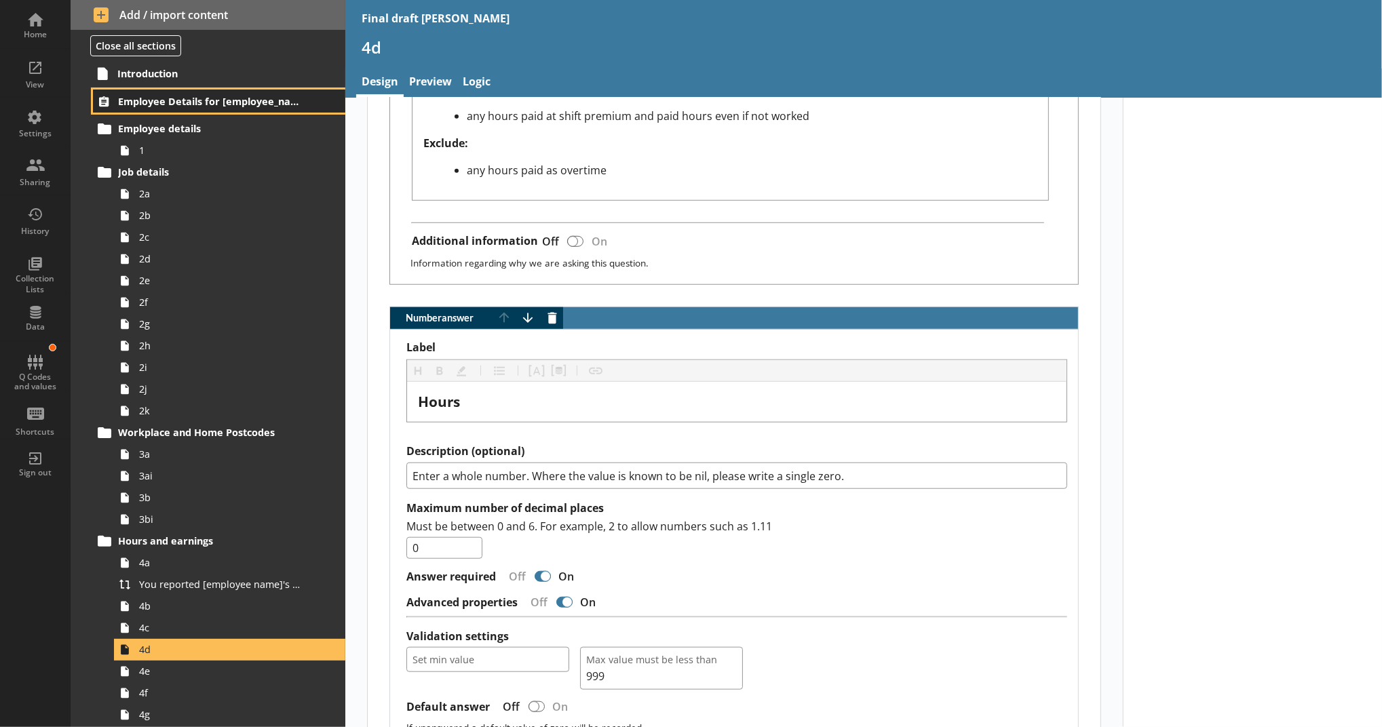
click at [253, 109] on link "Employee Details for [employee_name]" at bounding box center [219, 101] width 252 height 23
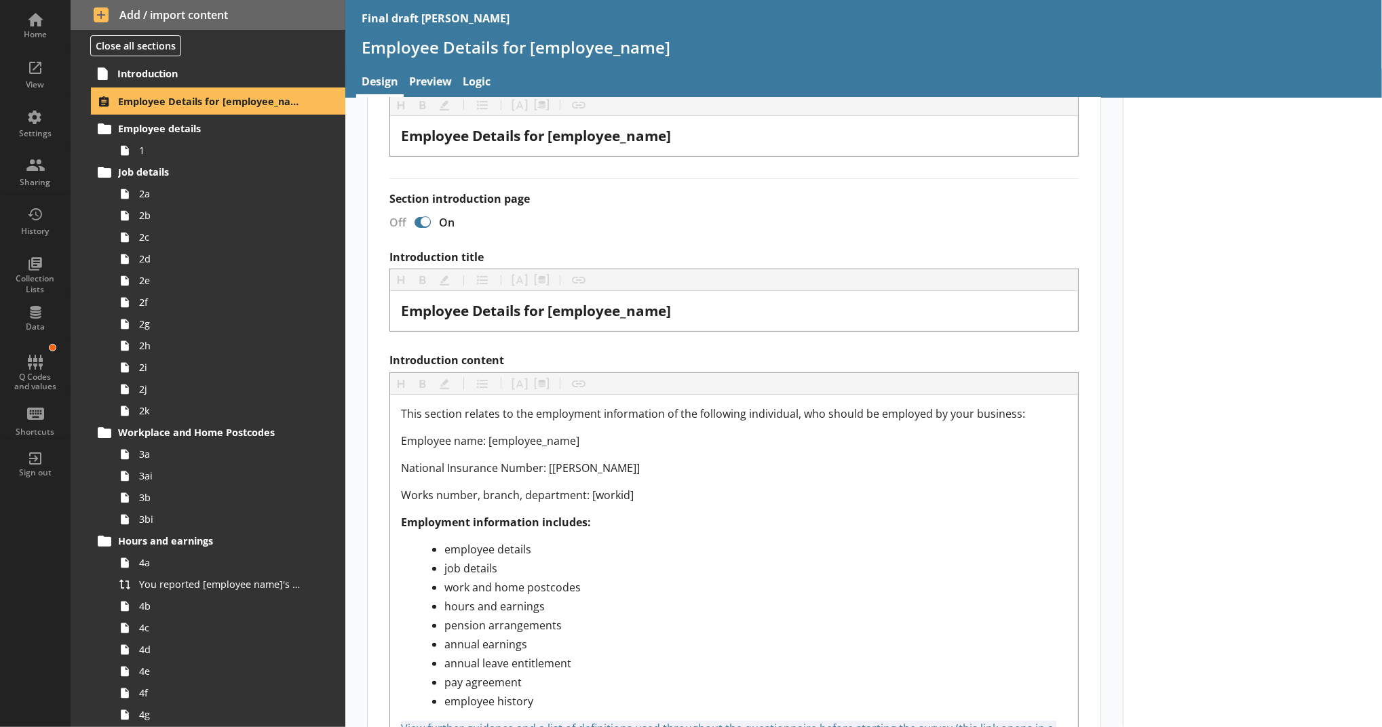
scroll to position [292, 0]
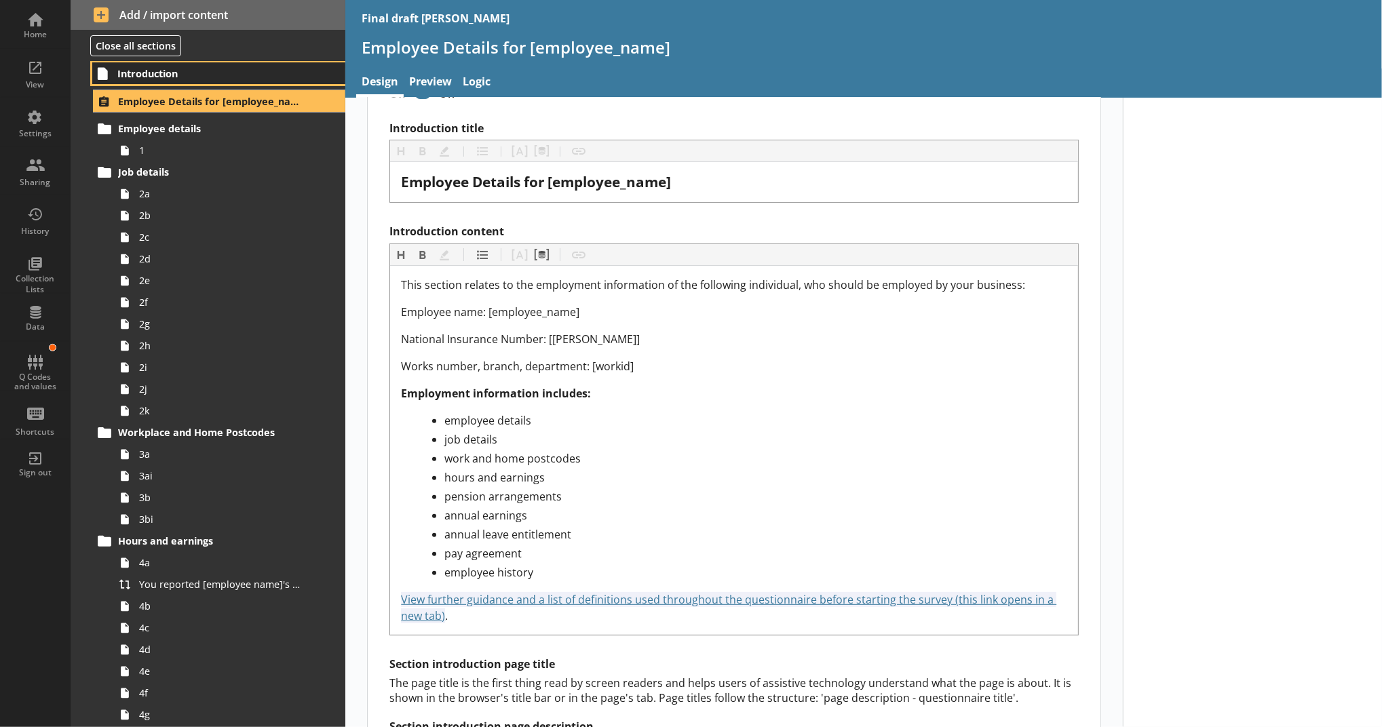
click at [183, 70] on span "Introduction" at bounding box center [208, 73] width 183 height 13
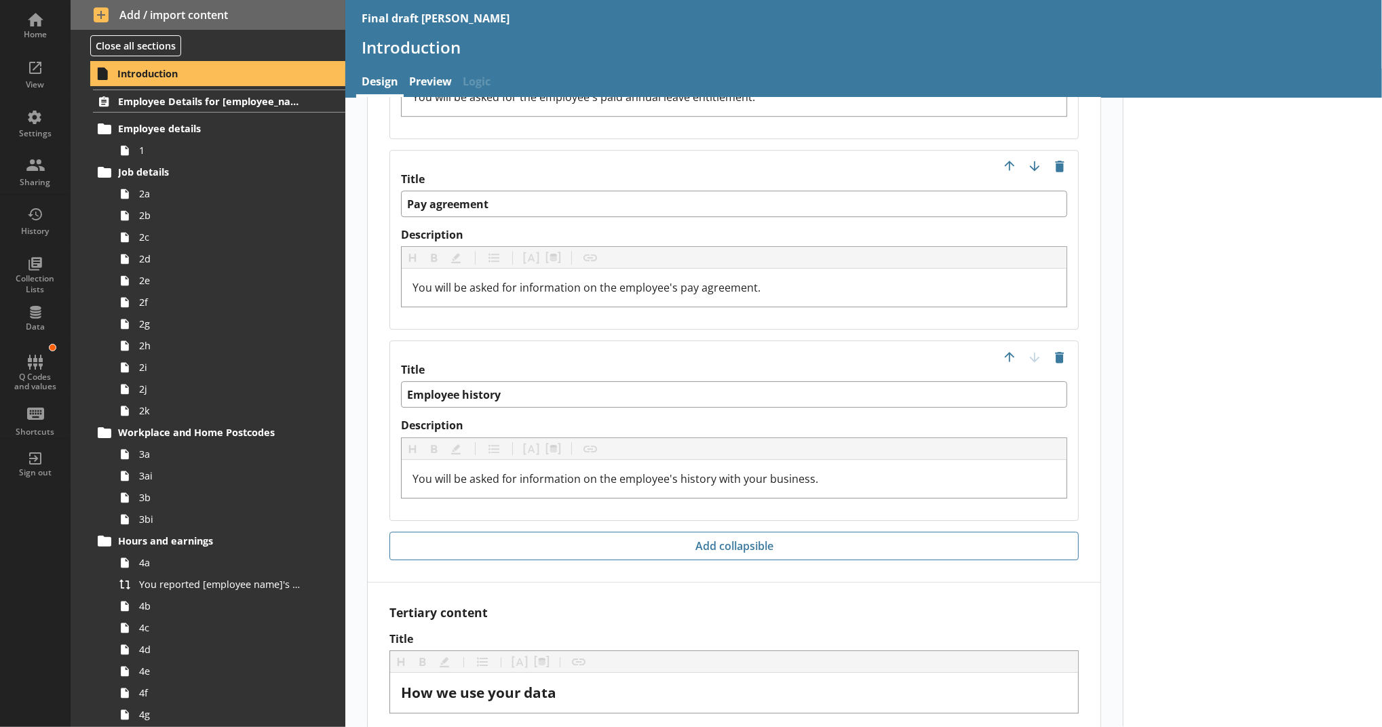
scroll to position [3475, 0]
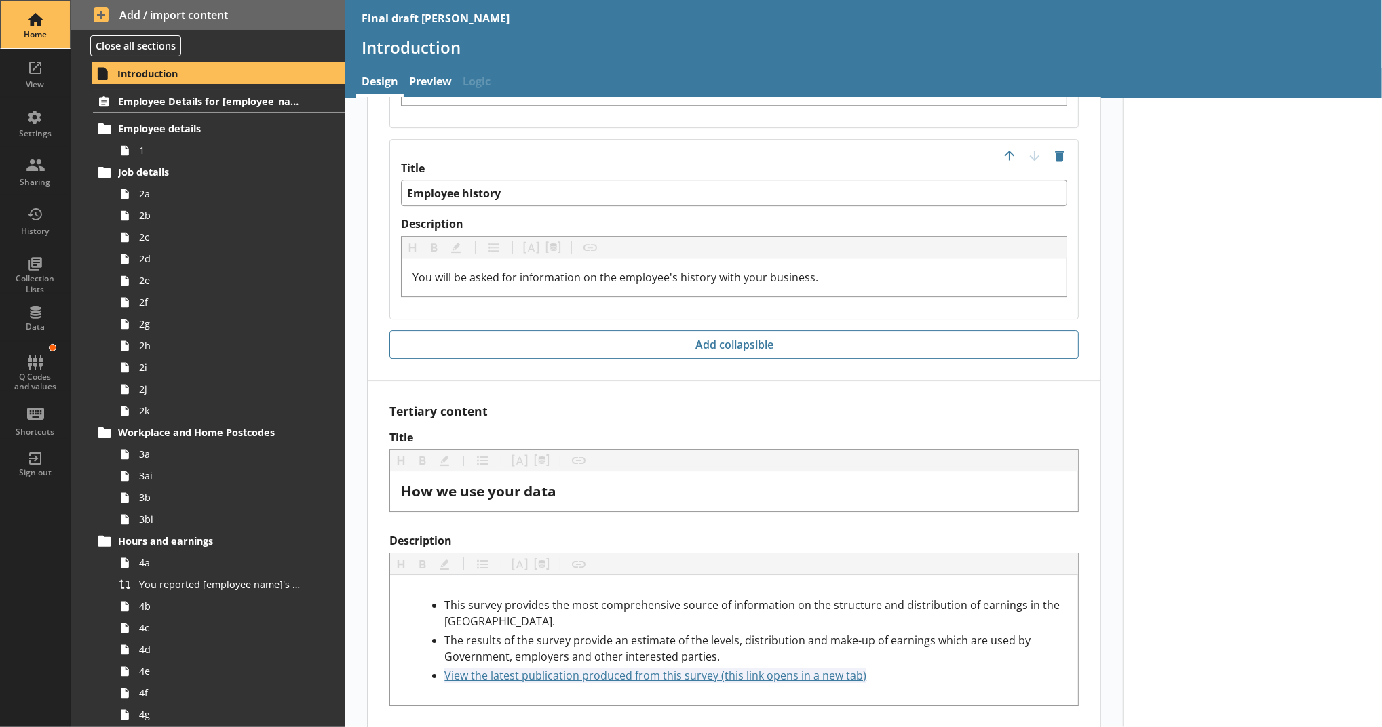
click at [24, 31] on div "Home" at bounding box center [35, 34] width 47 height 11
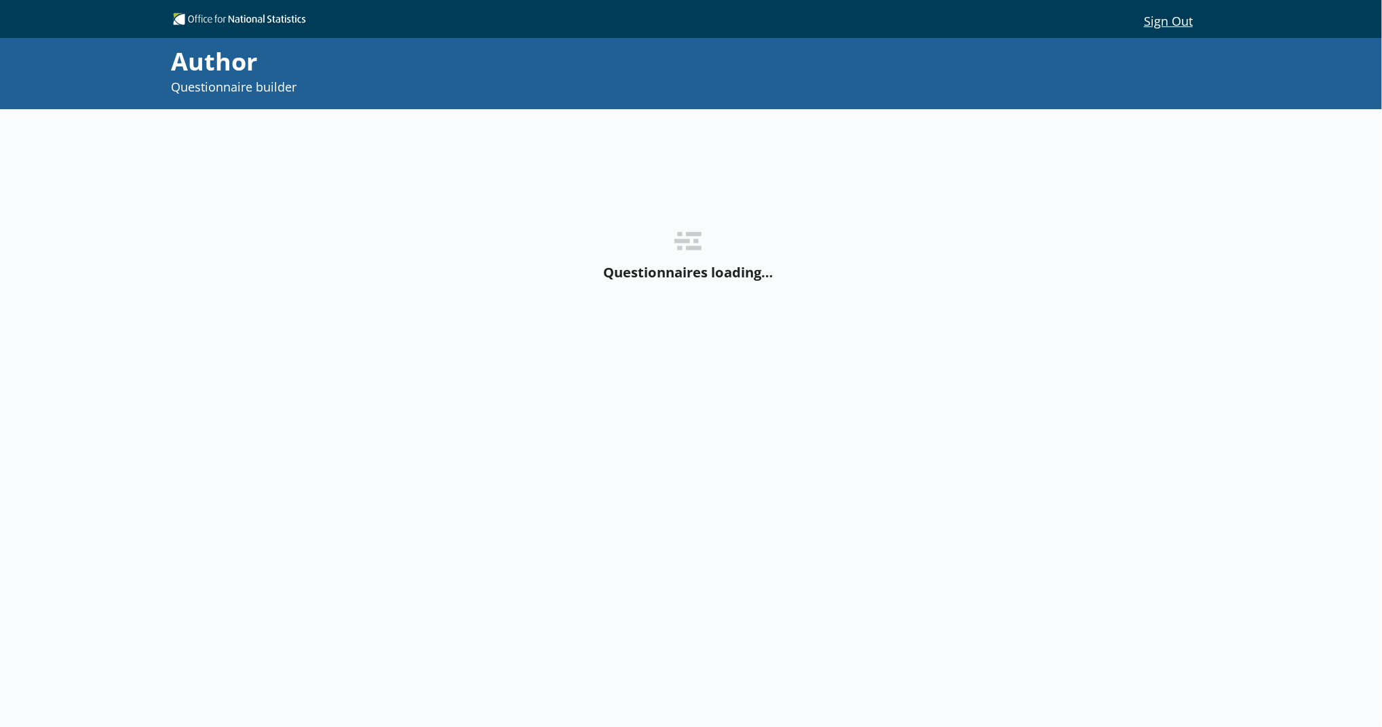
click at [24, 31] on div "Sign Out Sign Out" at bounding box center [691, 20] width 1382 height 35
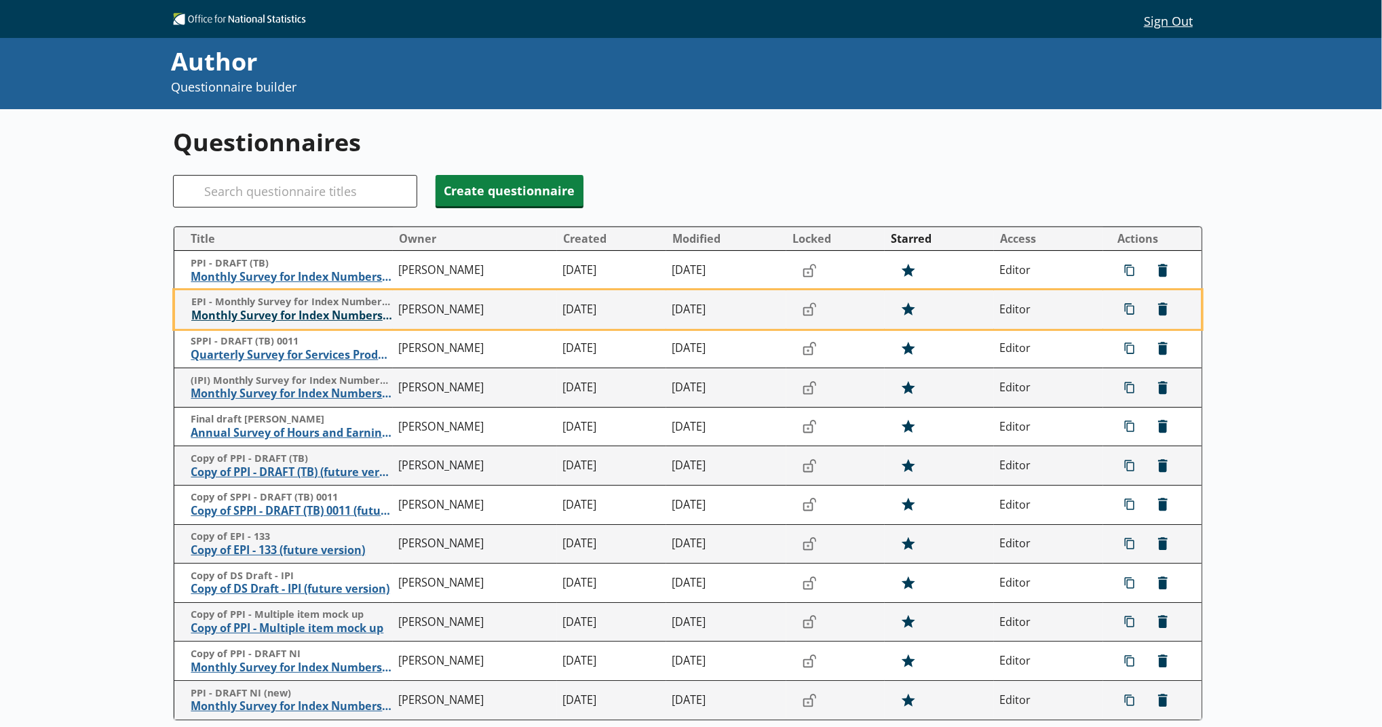
click at [277, 318] on span "Monthly Survey for Index Numbers of Export Prices - Price Quotation Return" at bounding box center [291, 316] width 201 height 14
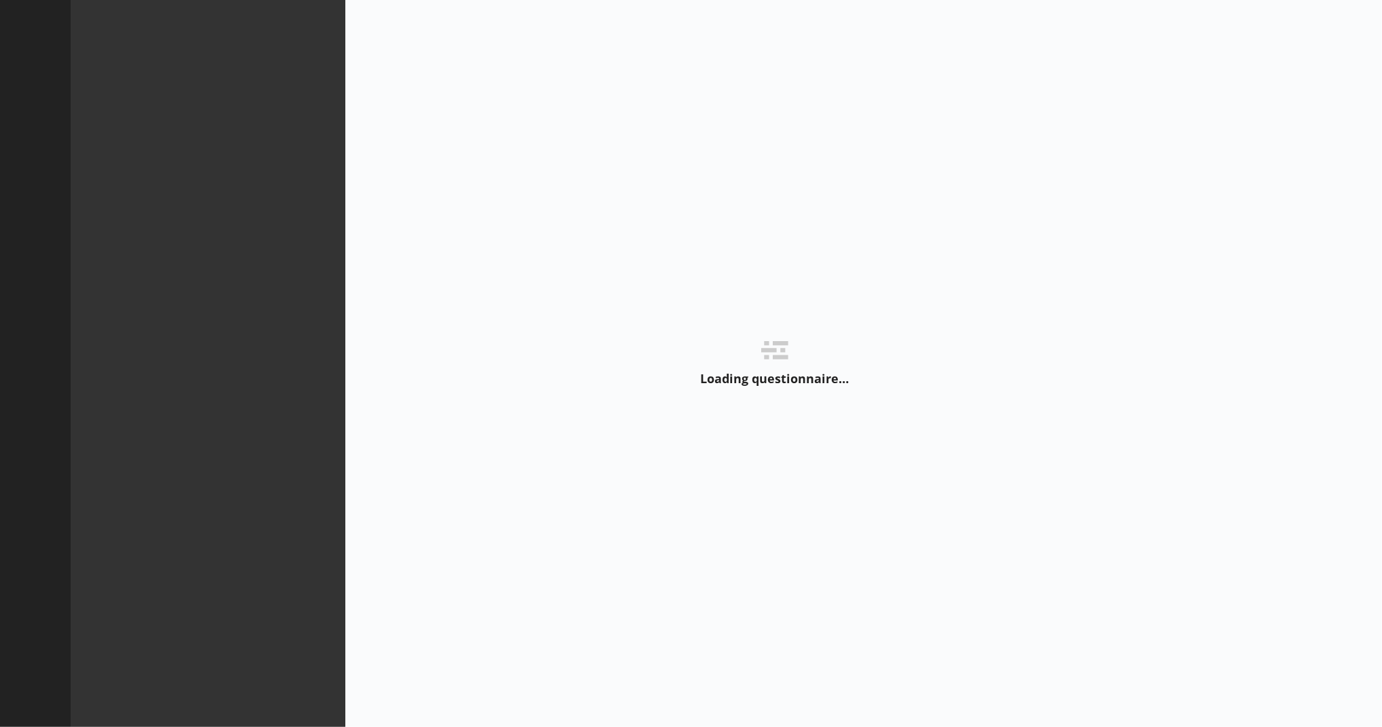
type textarea "x"
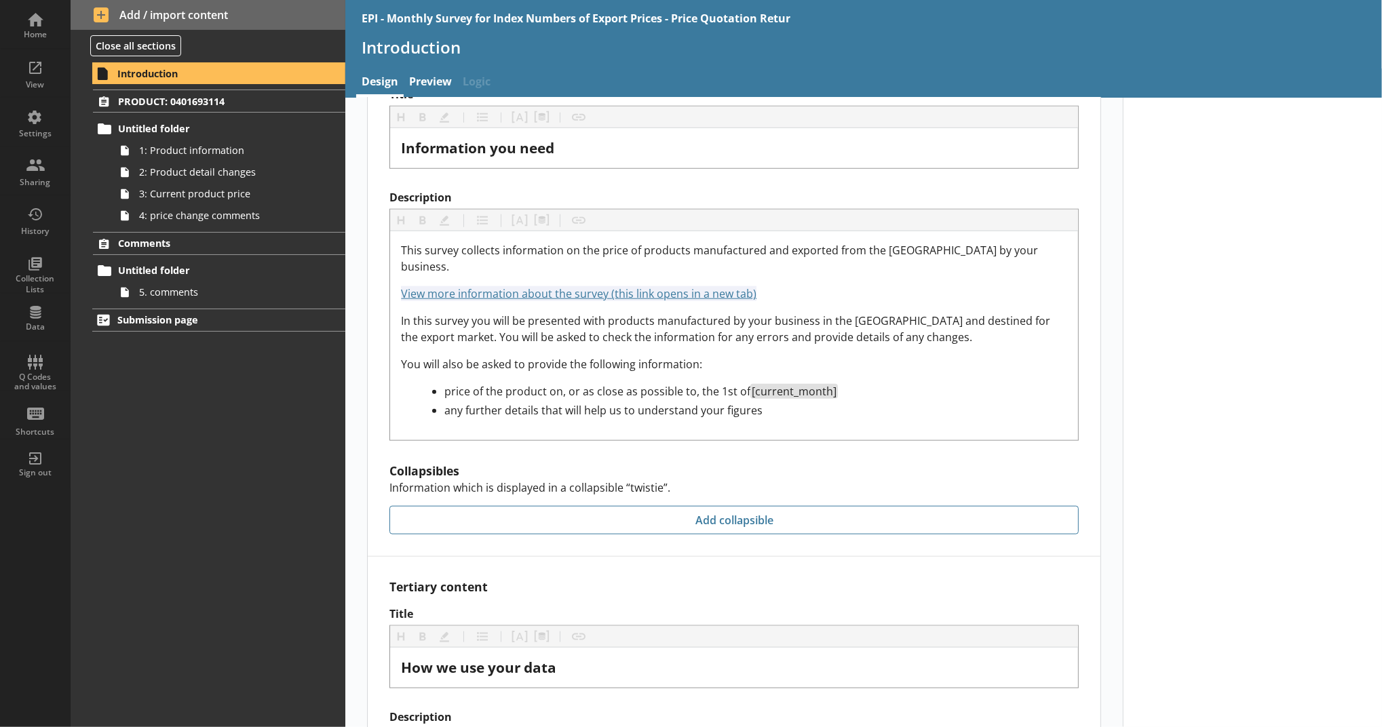
scroll to position [1214, 0]
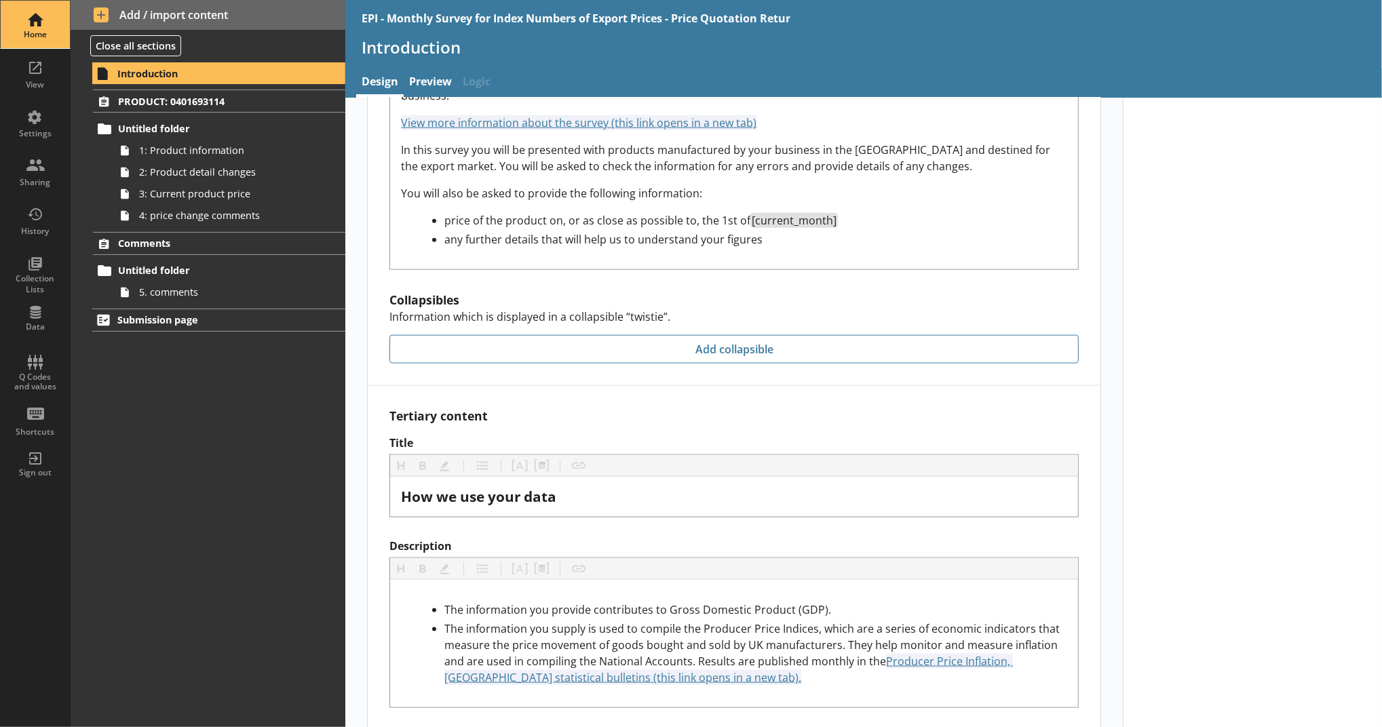
click at [44, 41] on div "Home" at bounding box center [35, 24] width 47 height 47
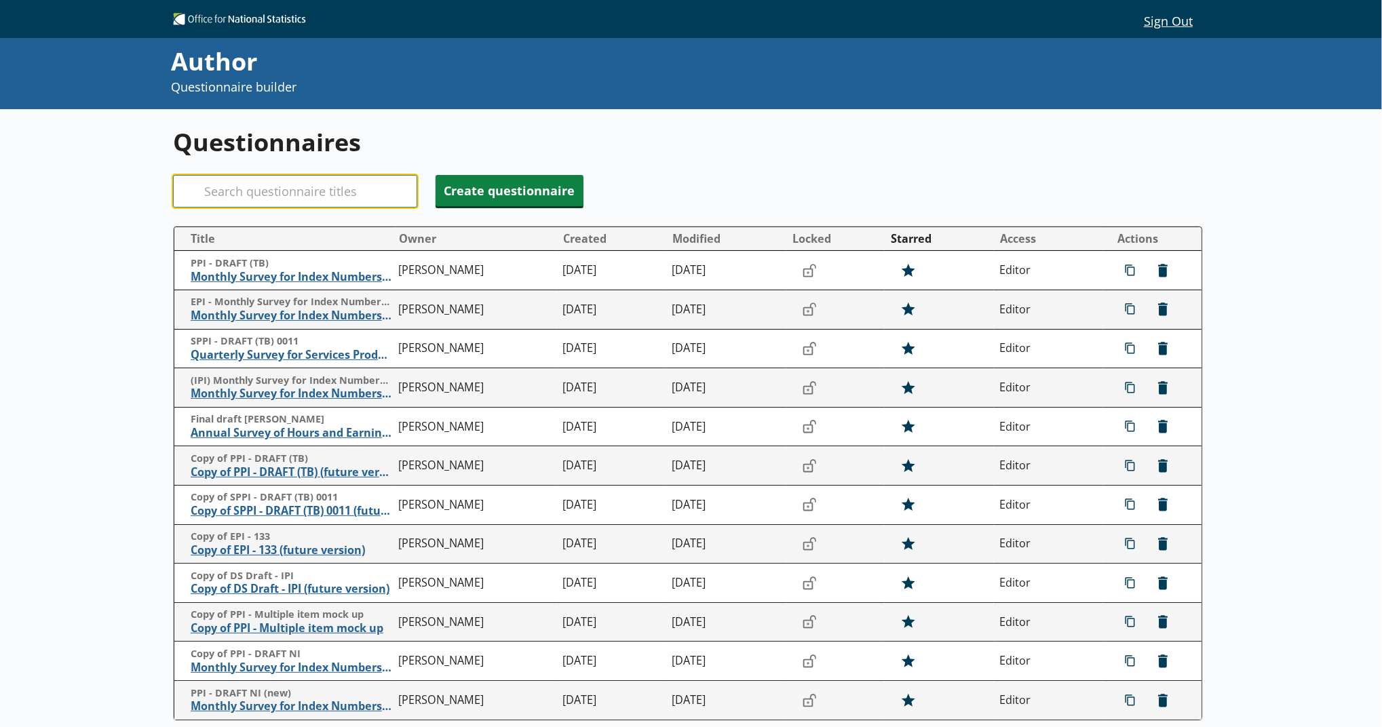
click at [311, 205] on input "Search" at bounding box center [295, 191] width 244 height 33
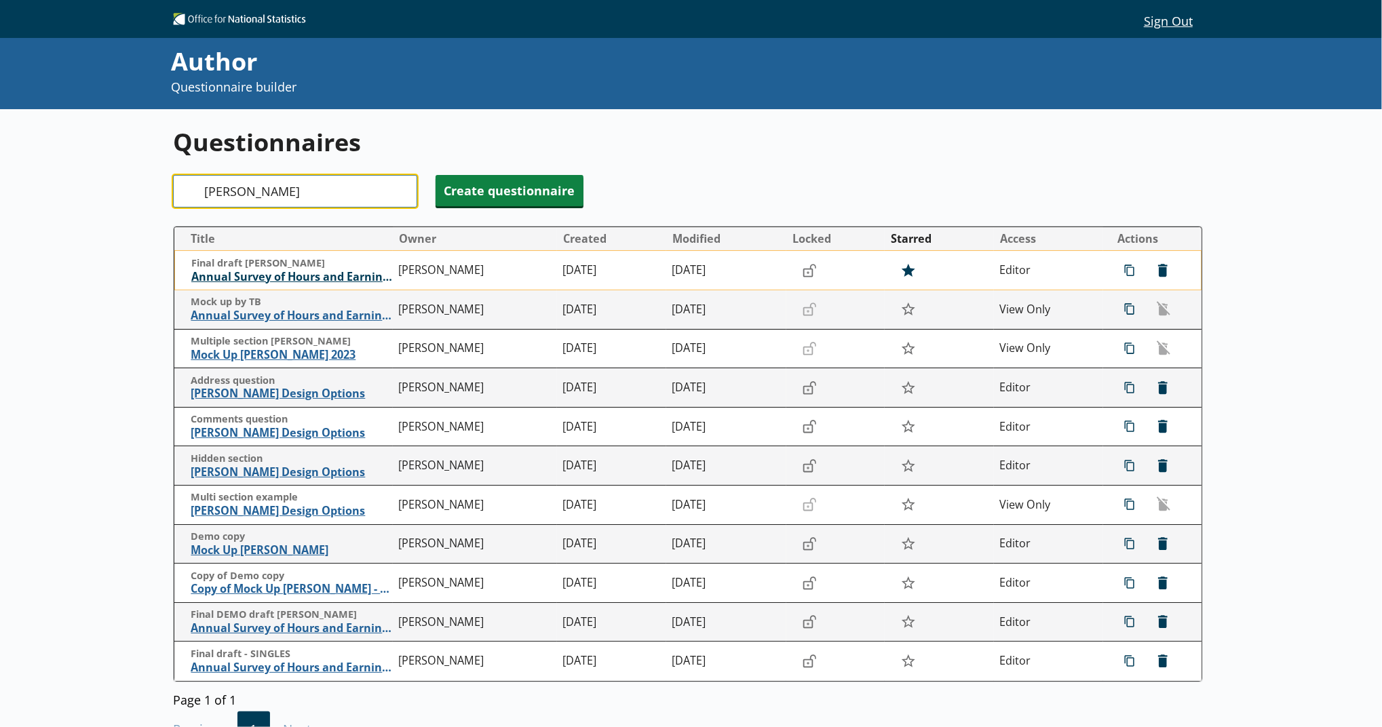
type input "[PERSON_NAME]"
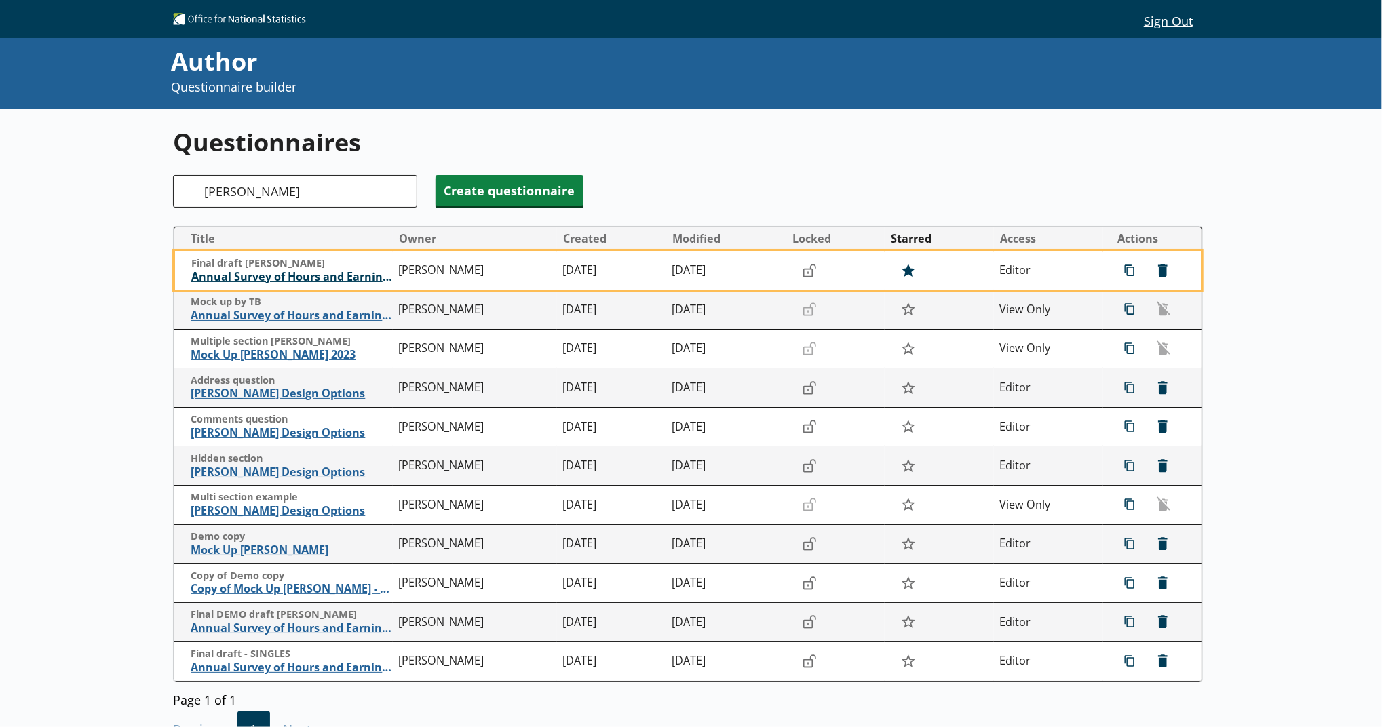
click at [287, 277] on span "Annual Survey of Hours and Earnings ([PERSON_NAME])" at bounding box center [291, 277] width 201 height 14
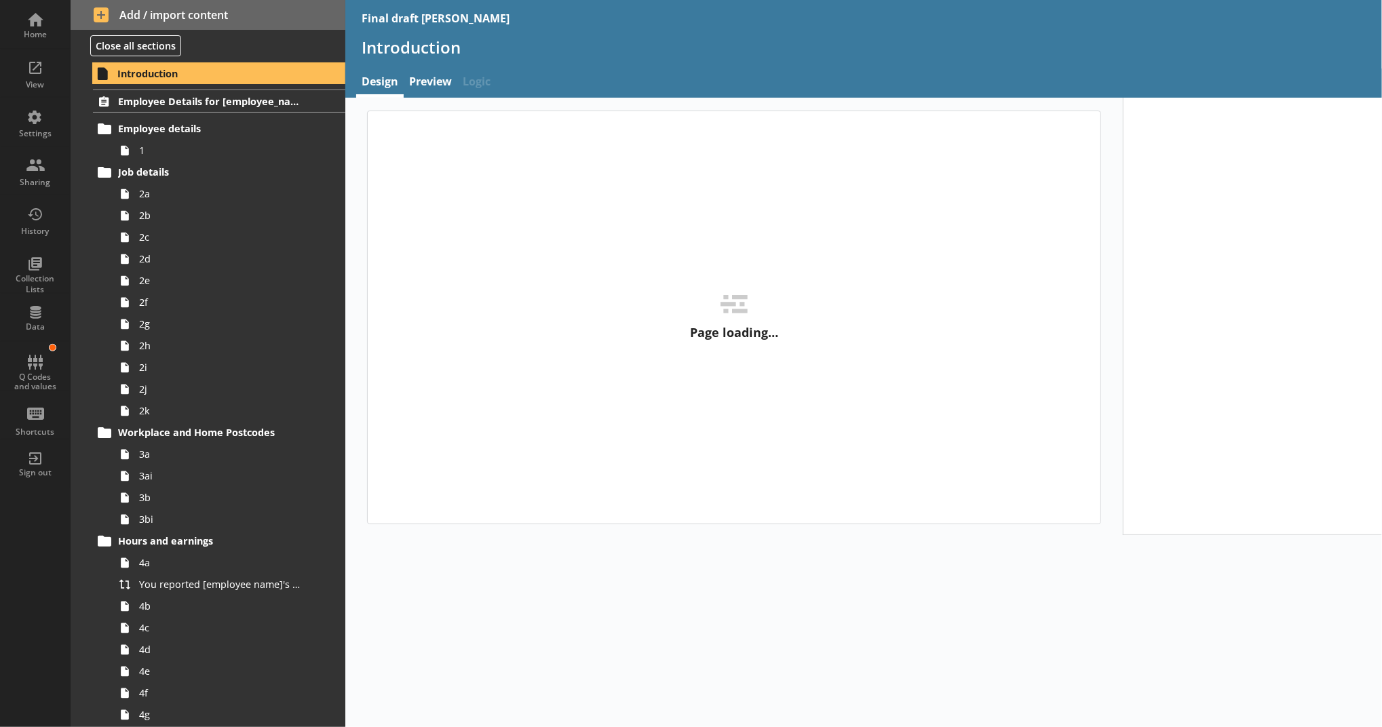
type textarea "x"
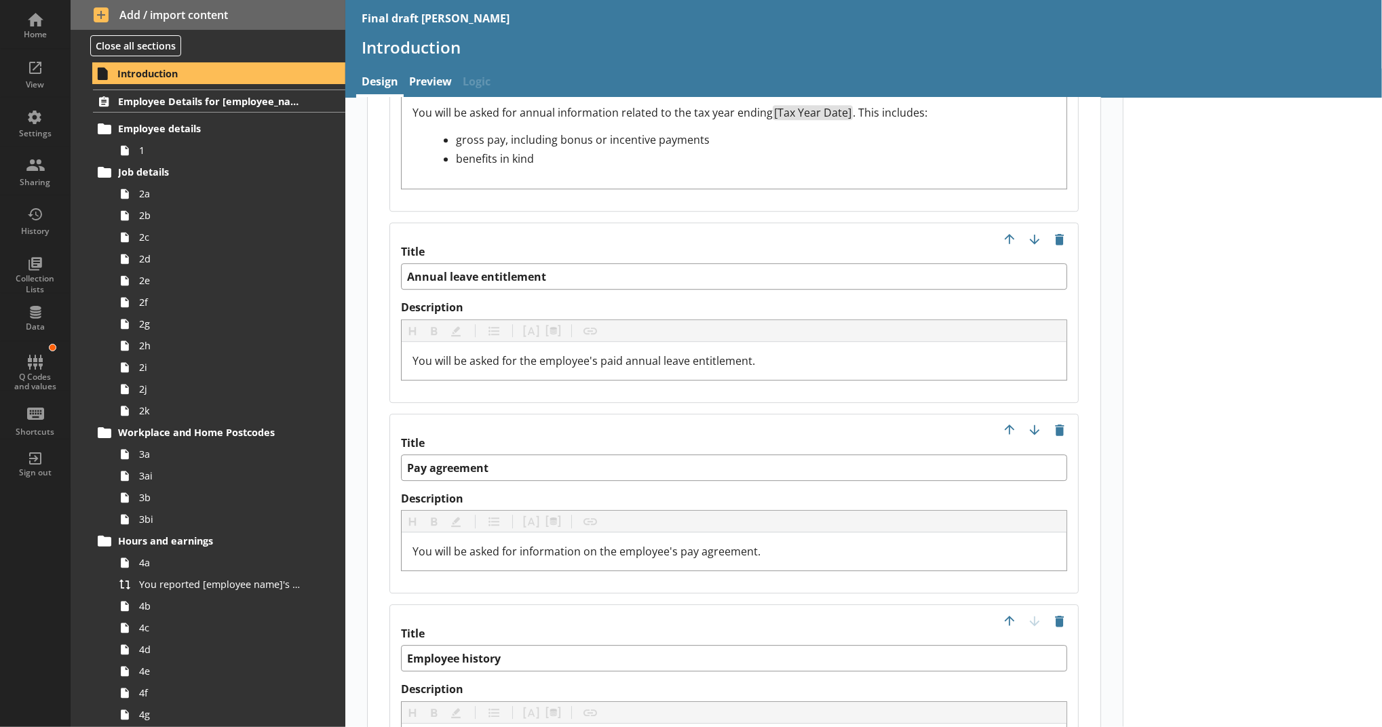
scroll to position [3475, 0]
